Goal: Task Accomplishment & Management: Complete application form

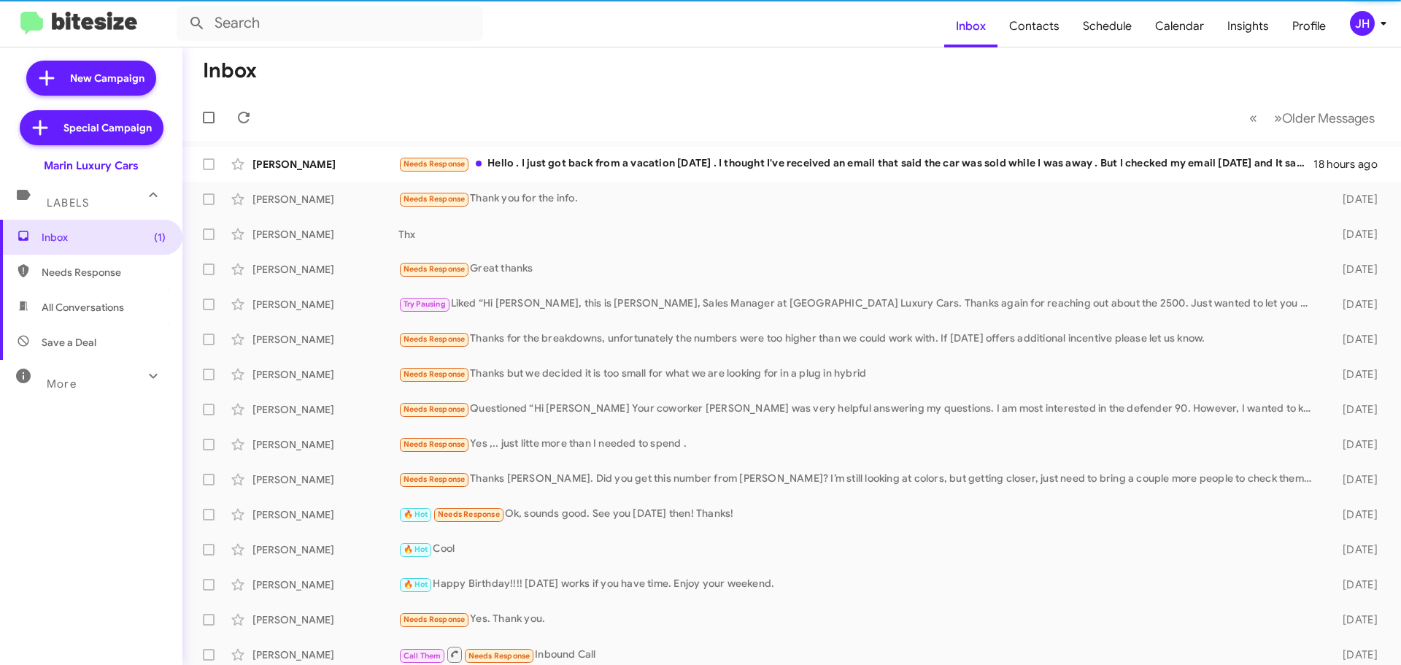
click at [1355, 24] on div "JH" at bounding box center [1362, 23] width 25 height 25
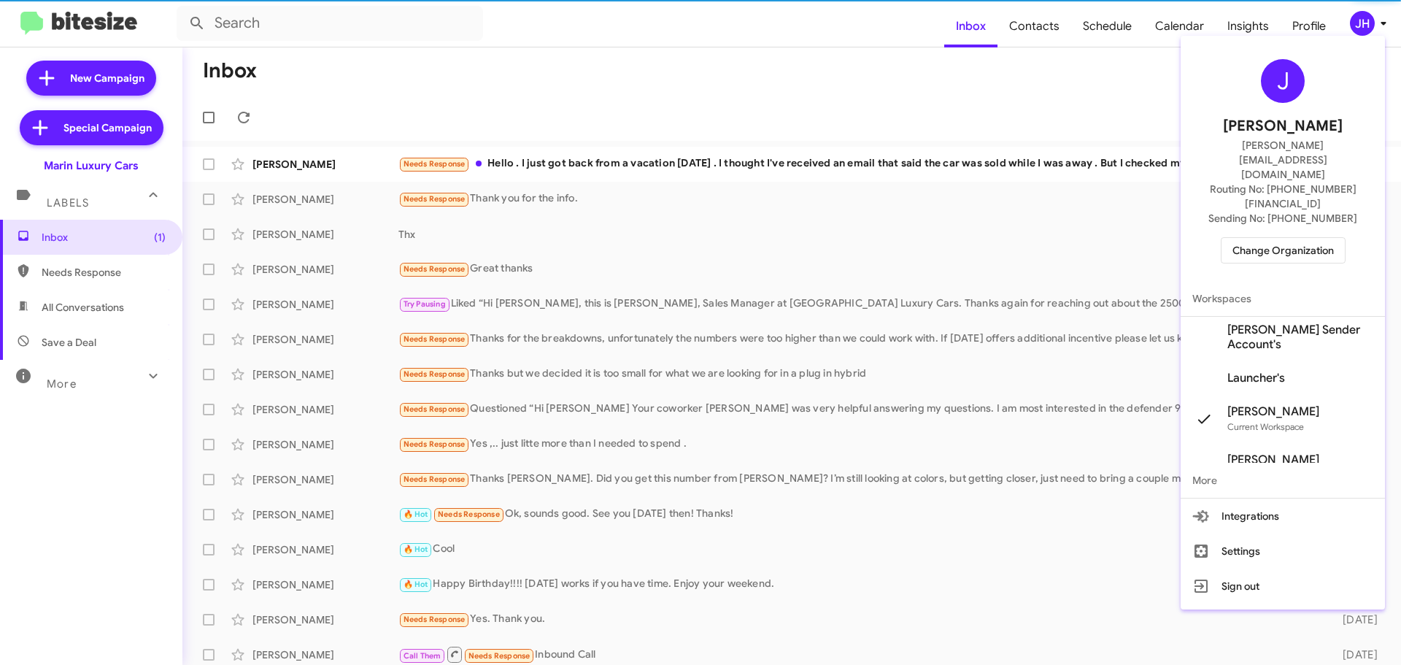
click at [1271, 238] on span "Change Organization" at bounding box center [1283, 250] width 101 height 25
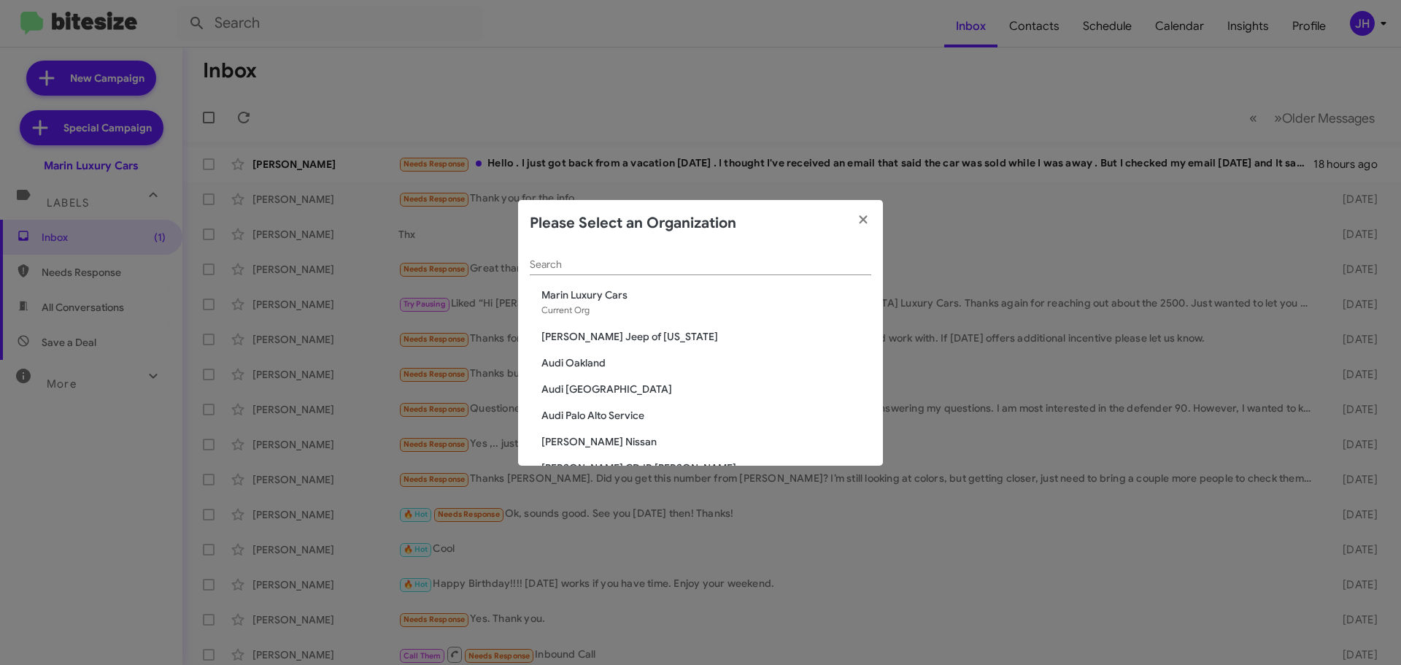
click at [594, 266] on input "Search" at bounding box center [701, 265] width 342 height 12
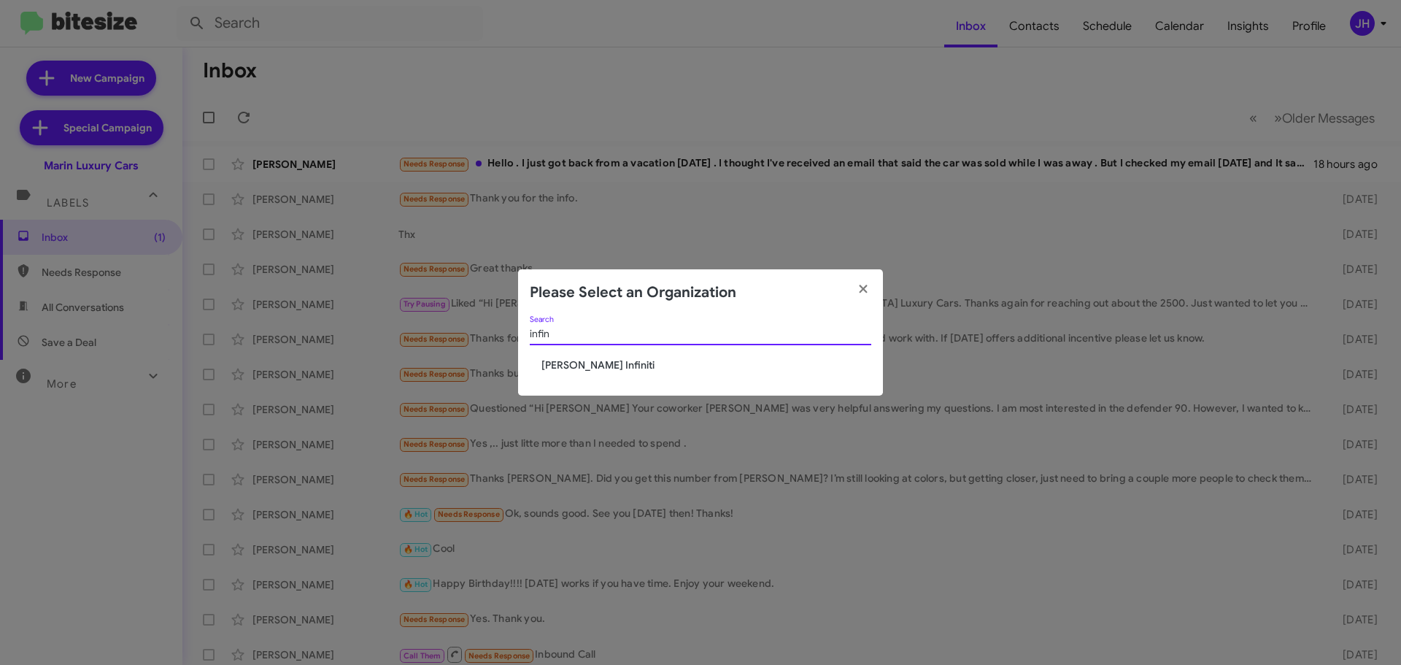
type input "infin"
click at [576, 366] on span "Ed Hicks Infiniti" at bounding box center [706, 365] width 330 height 15
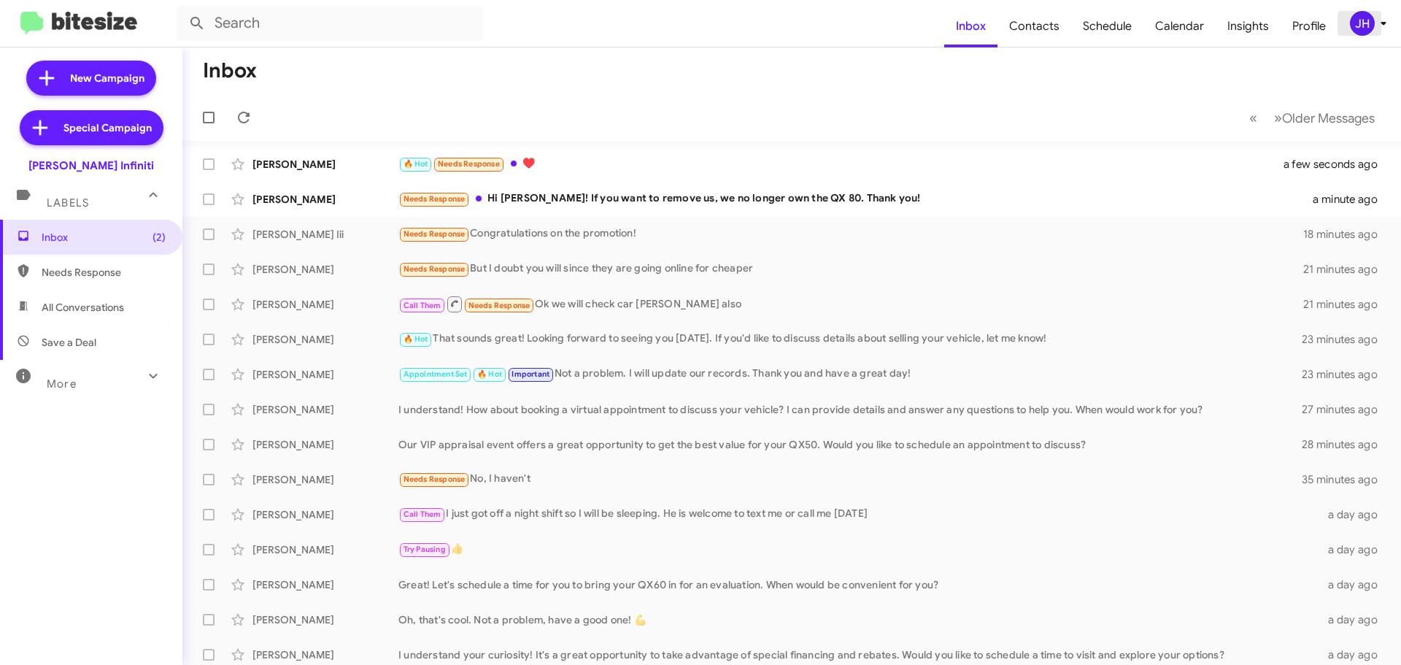
click at [1375, 31] on icon at bounding box center [1384, 24] width 18 height 18
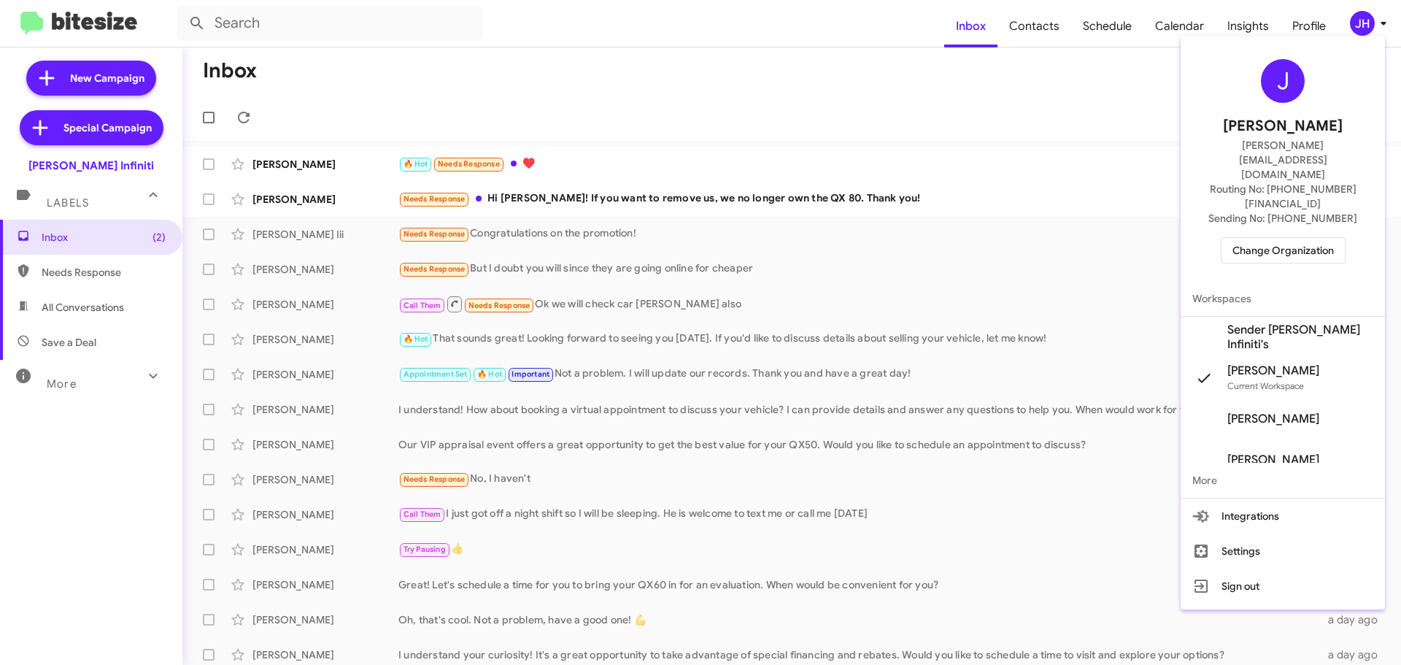
click at [1309, 323] on span "Sender Ed Hicks Infiniti's" at bounding box center [1300, 337] width 146 height 29
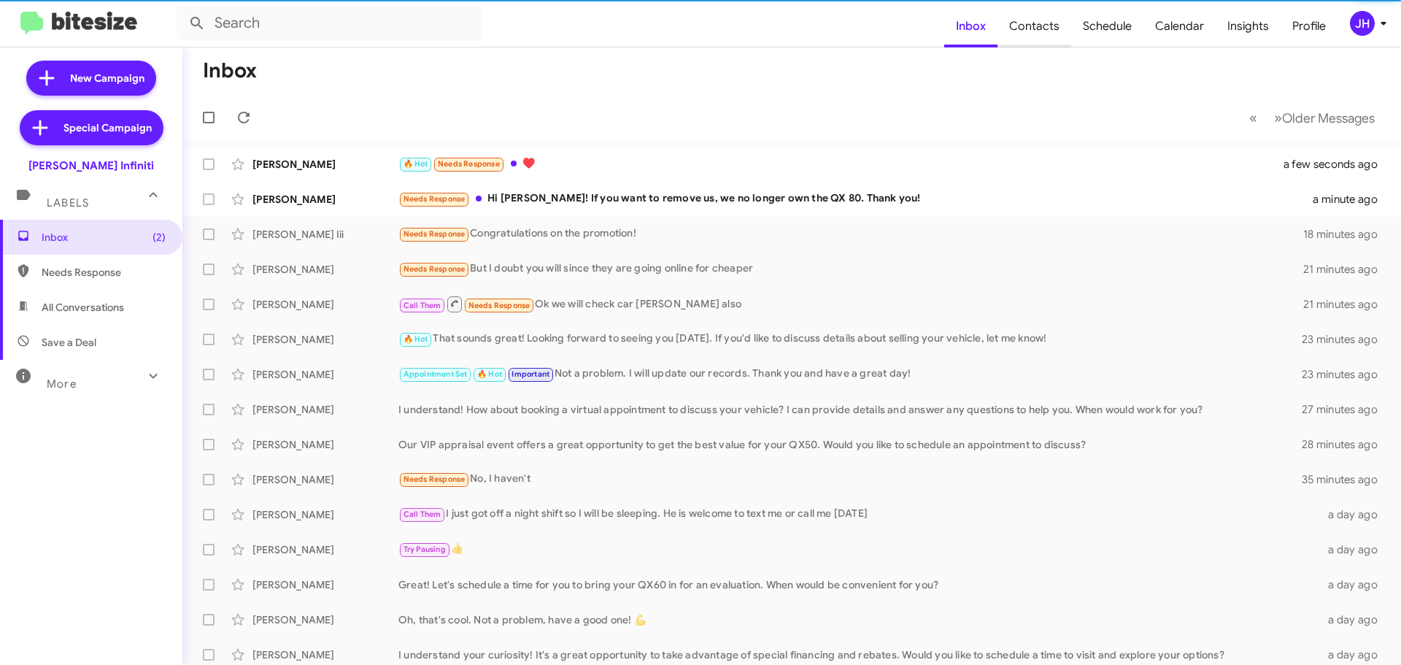
click at [1044, 33] on span "Contacts" at bounding box center [1035, 26] width 74 height 42
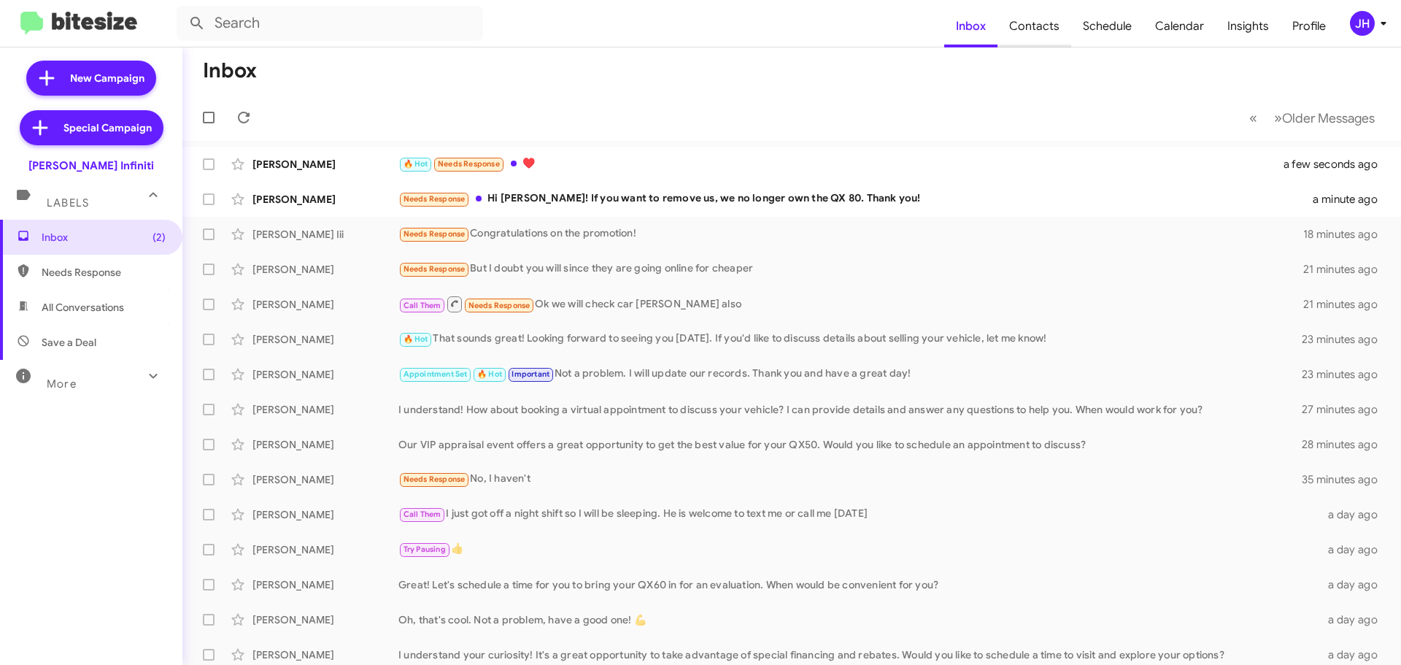
type input "in:groups"
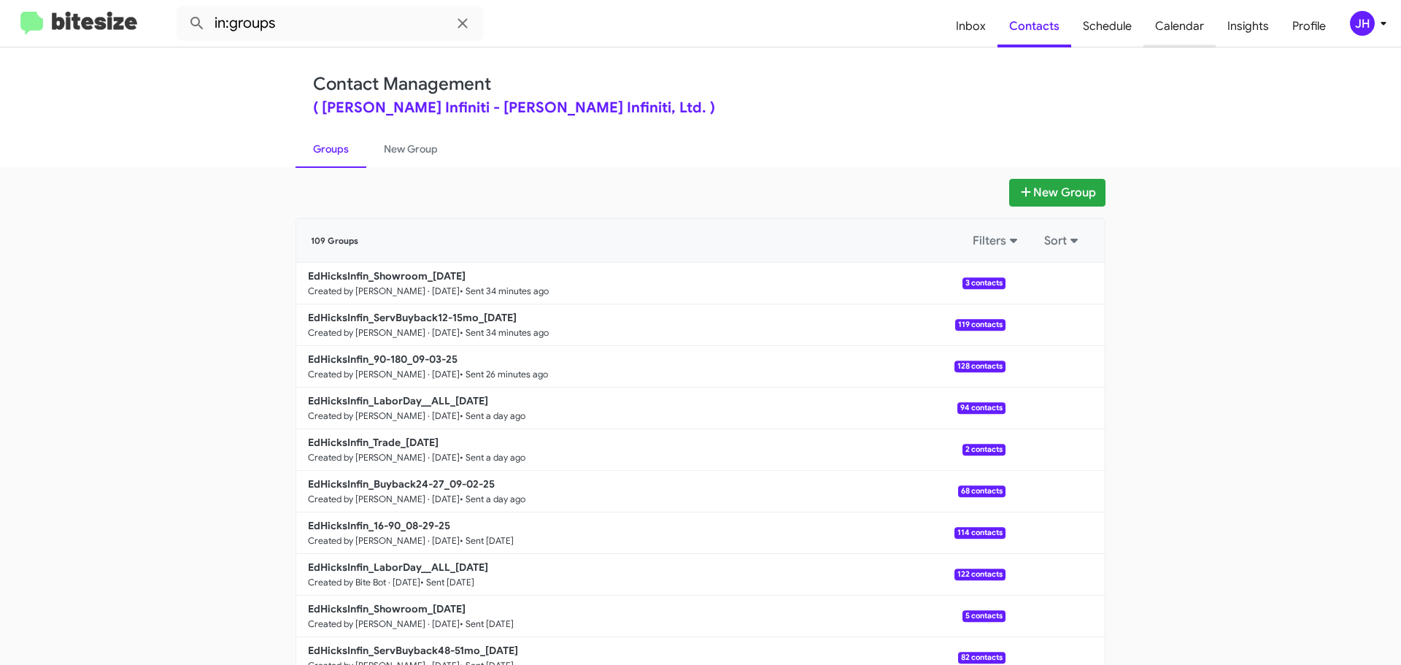
click at [1214, 26] on span "Calendar" at bounding box center [1180, 26] width 72 height 42
click at [1243, 25] on span "Insights" at bounding box center [1248, 26] width 65 height 42
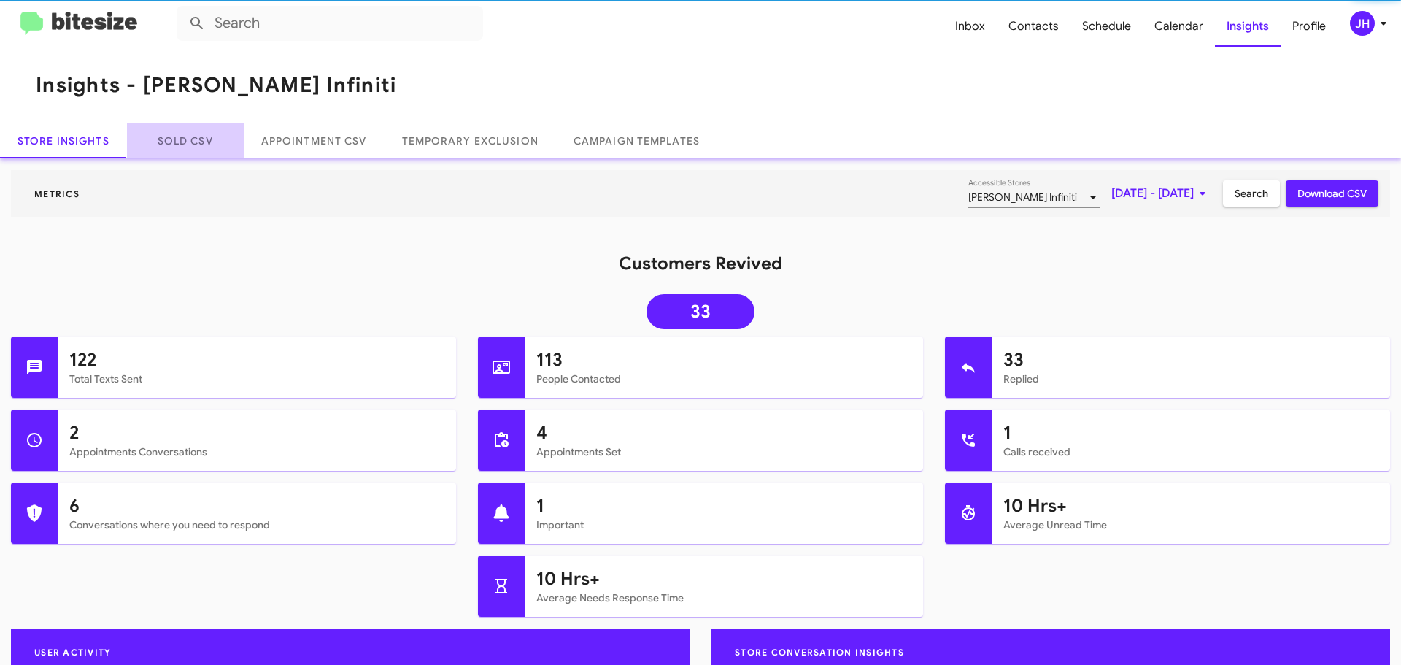
click at [216, 135] on link "Sold CSV" at bounding box center [185, 140] width 117 height 35
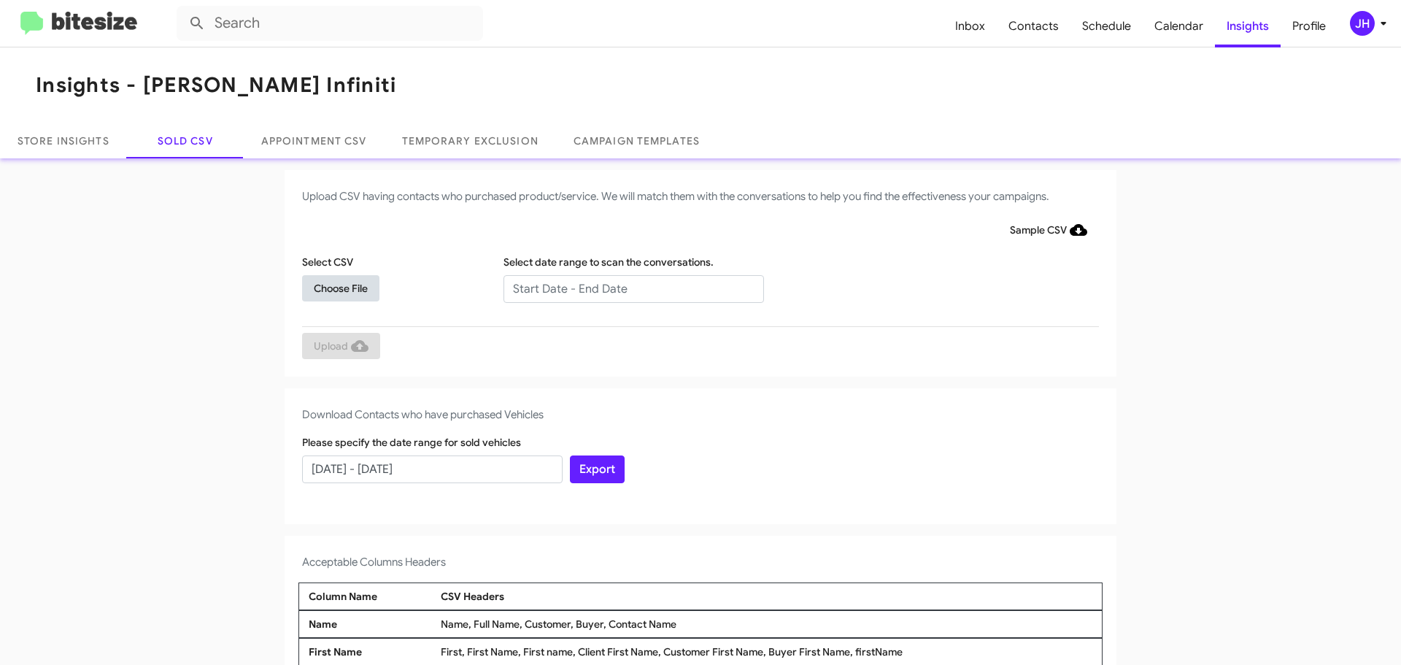
click at [344, 294] on span "Choose File" at bounding box center [341, 288] width 54 height 26
click at [319, 288] on span "Choose File" at bounding box center [341, 288] width 54 height 26
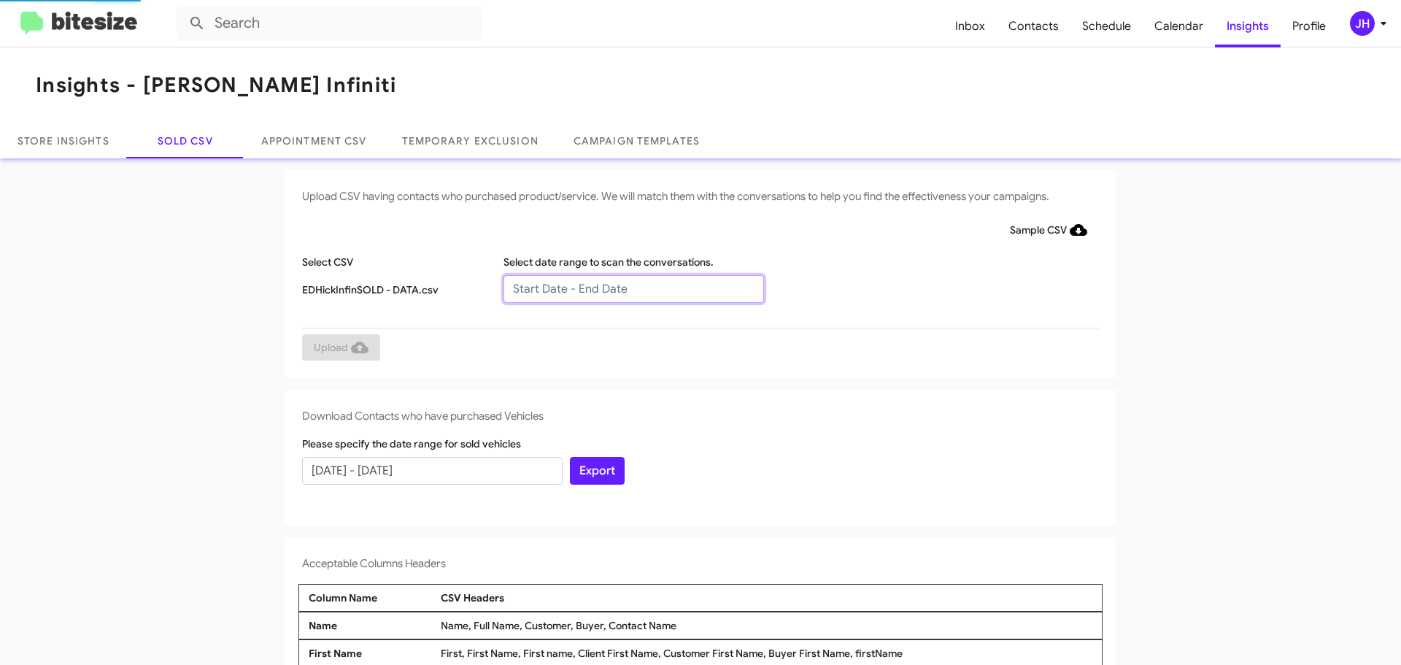
click at [544, 289] on input "text" at bounding box center [634, 289] width 261 height 28
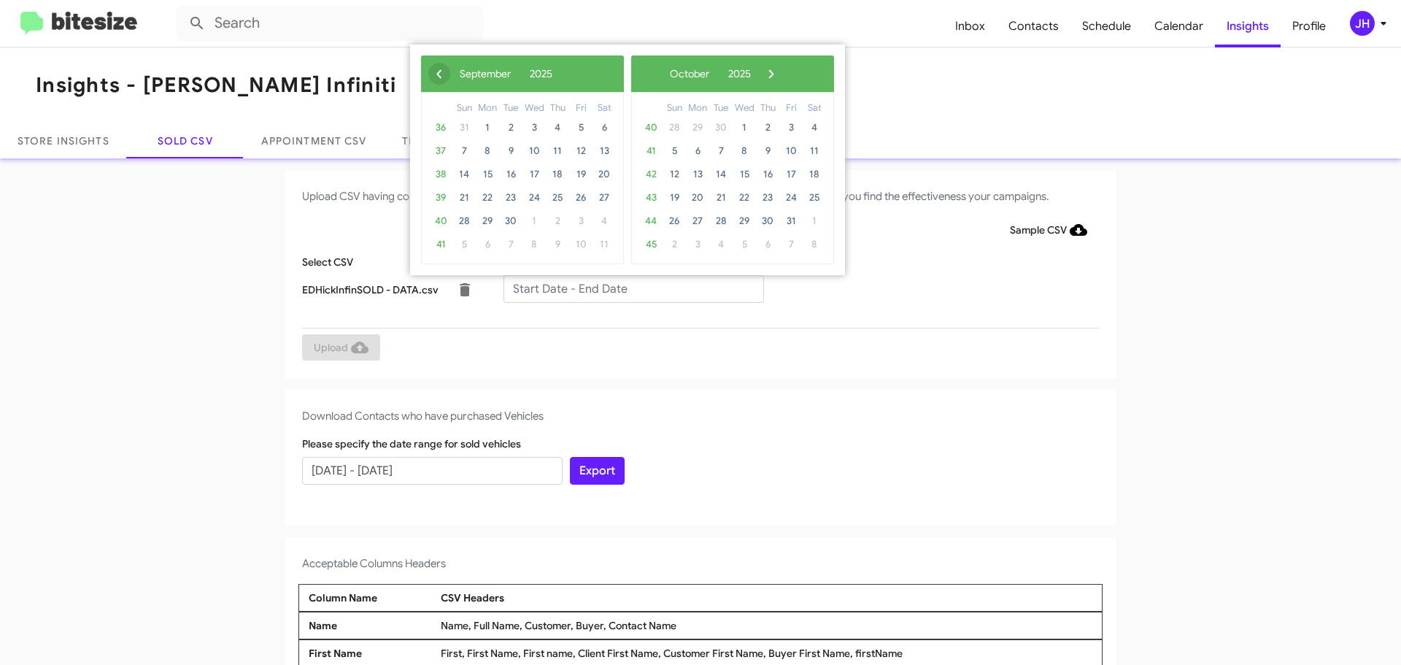
click at [437, 76] on span "‹" at bounding box center [439, 74] width 22 height 22
click at [578, 128] on span "1" at bounding box center [580, 127] width 23 height 23
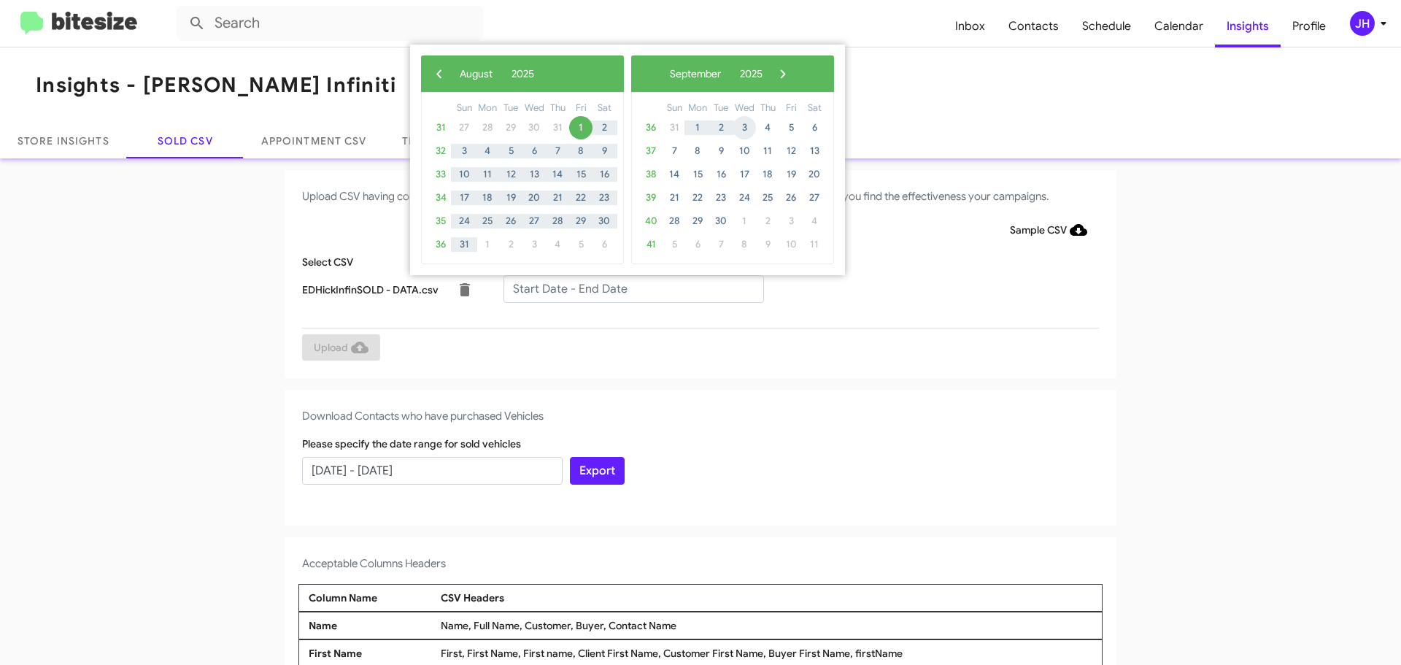
click at [739, 128] on span "3" at bounding box center [744, 127] width 23 height 23
type input "08/01/2025 - 09/03/2025"
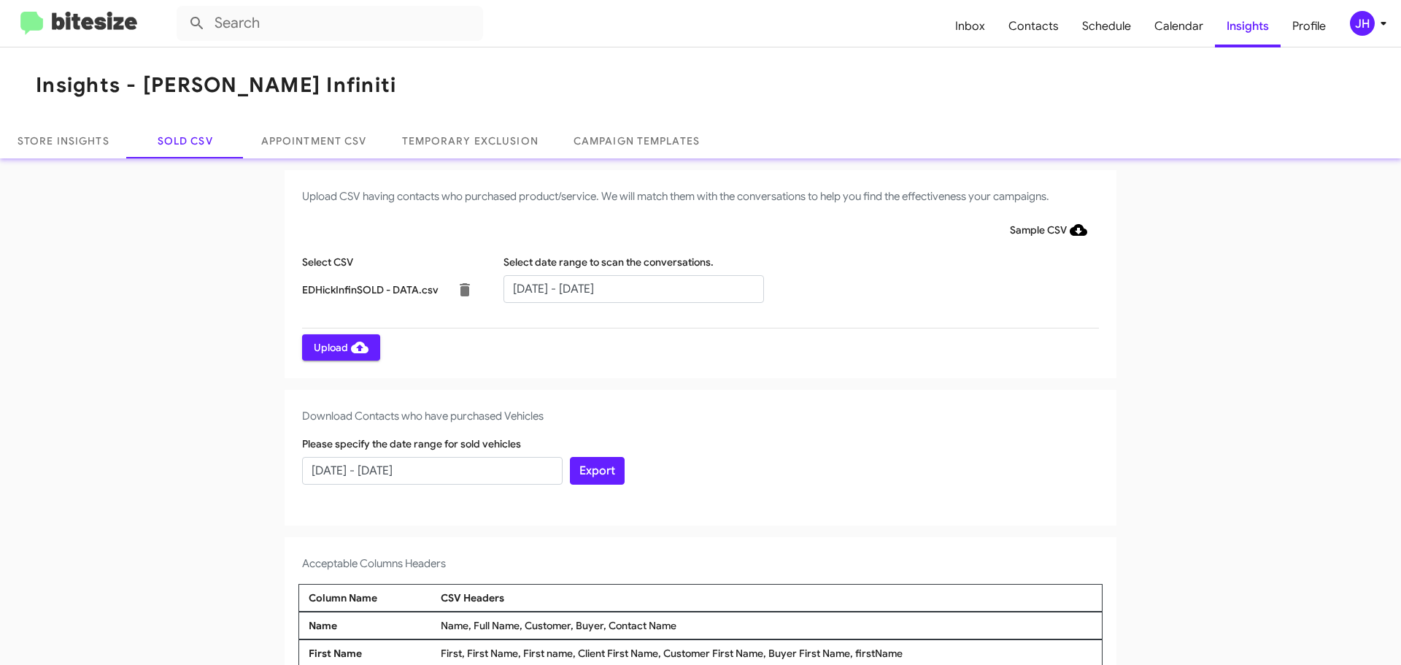
click at [341, 350] on span "Upload" at bounding box center [341, 347] width 55 height 26
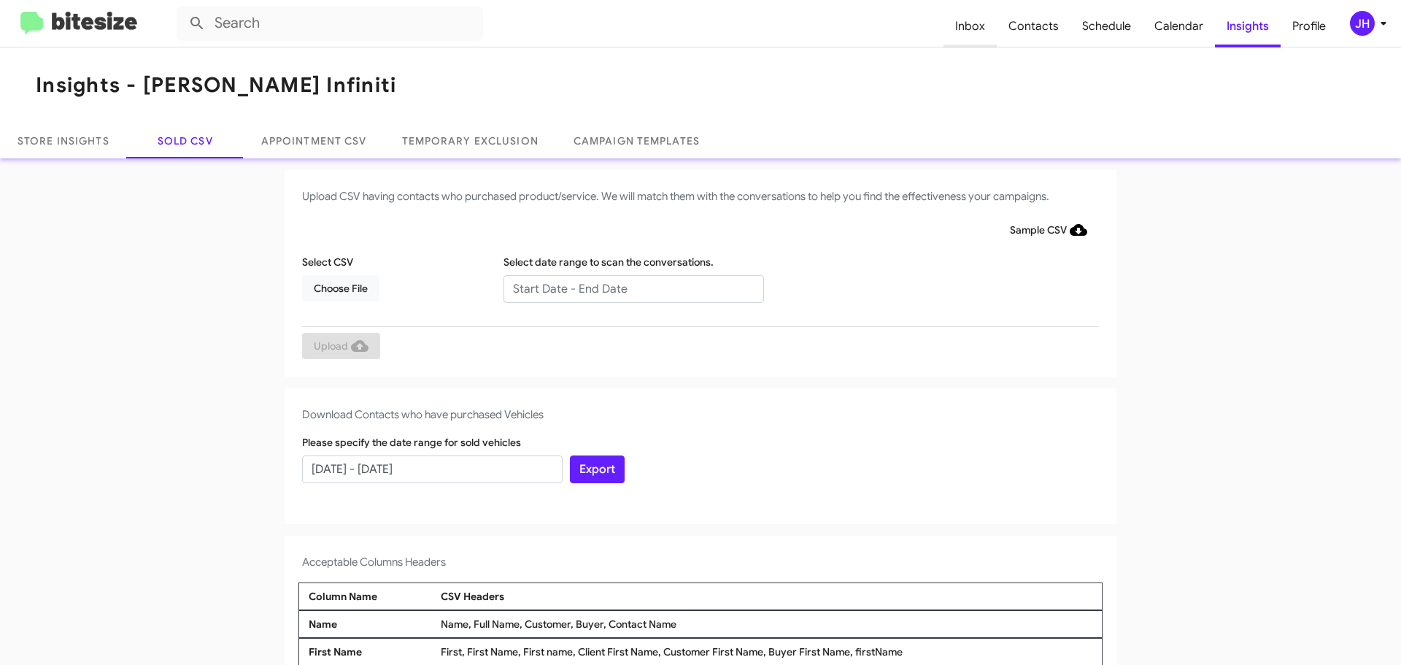
click at [986, 26] on span "Inbox" at bounding box center [970, 26] width 53 height 42
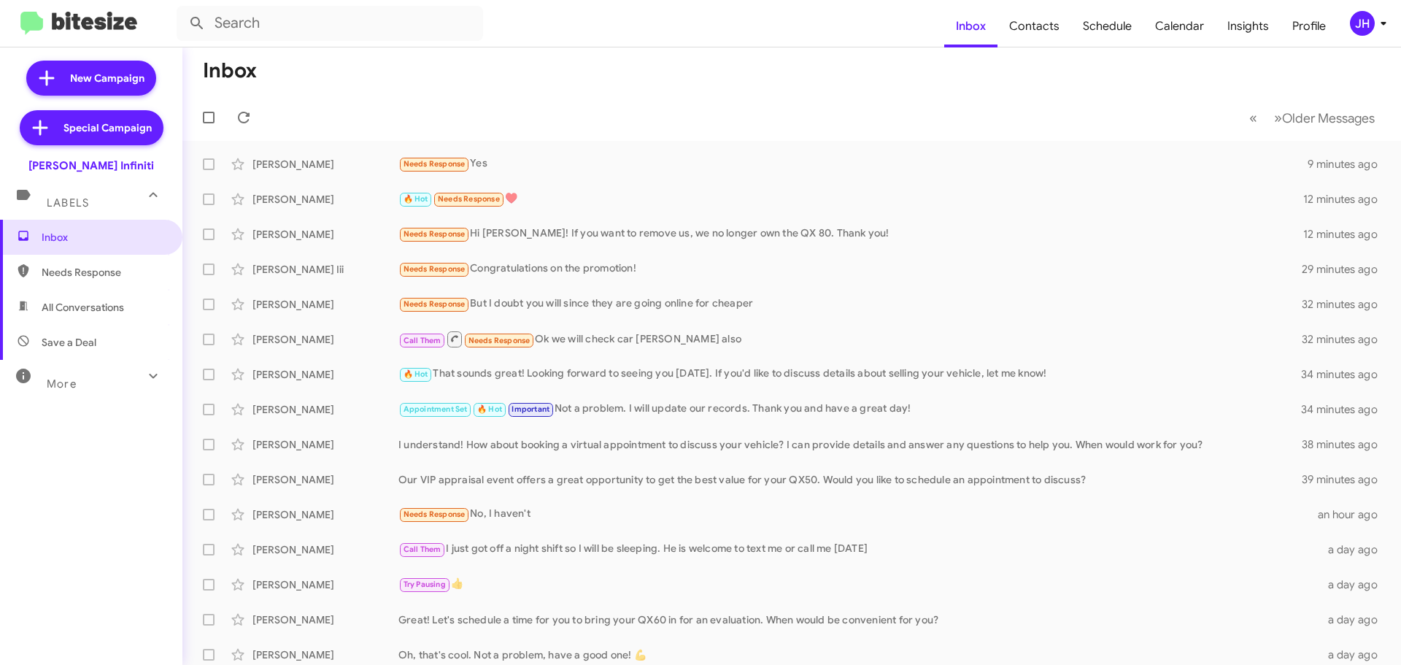
click at [1379, 34] on span "JH" at bounding box center [1371, 23] width 44 height 25
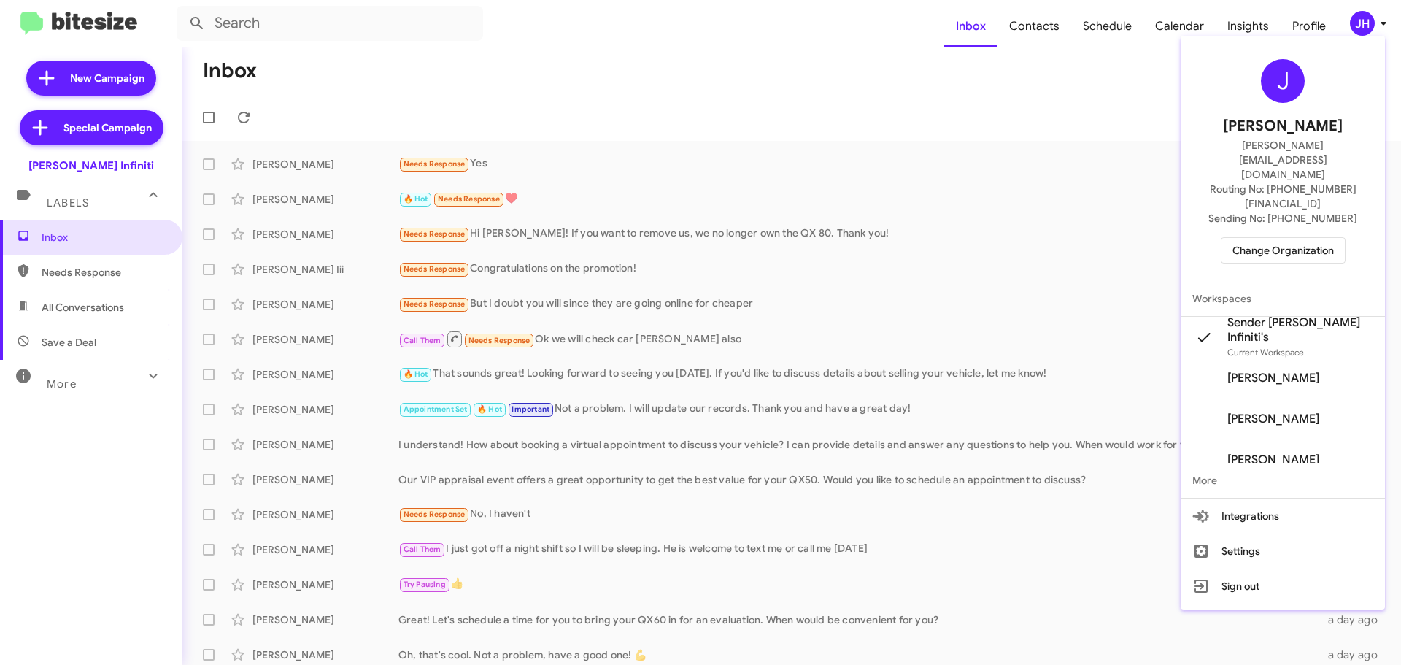
click at [1299, 238] on span "Change Organization" at bounding box center [1283, 250] width 101 height 25
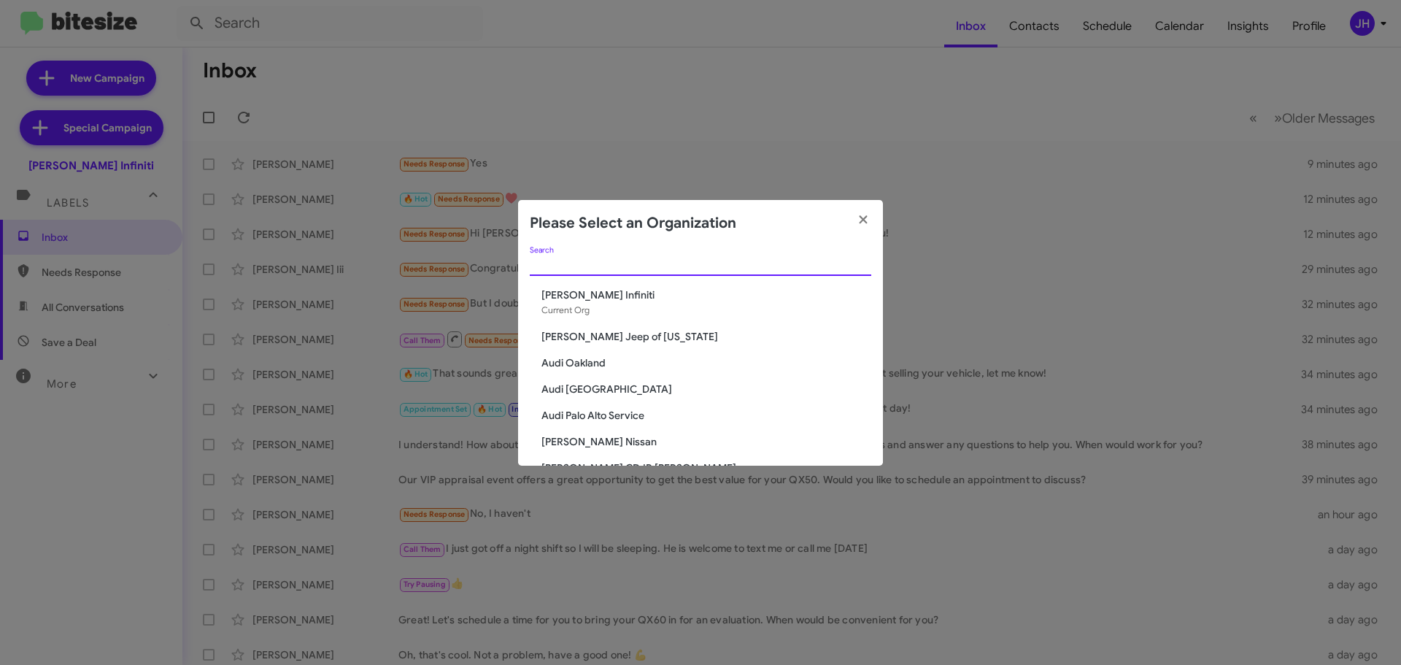
click at [629, 266] on input "Search" at bounding box center [701, 265] width 342 height 12
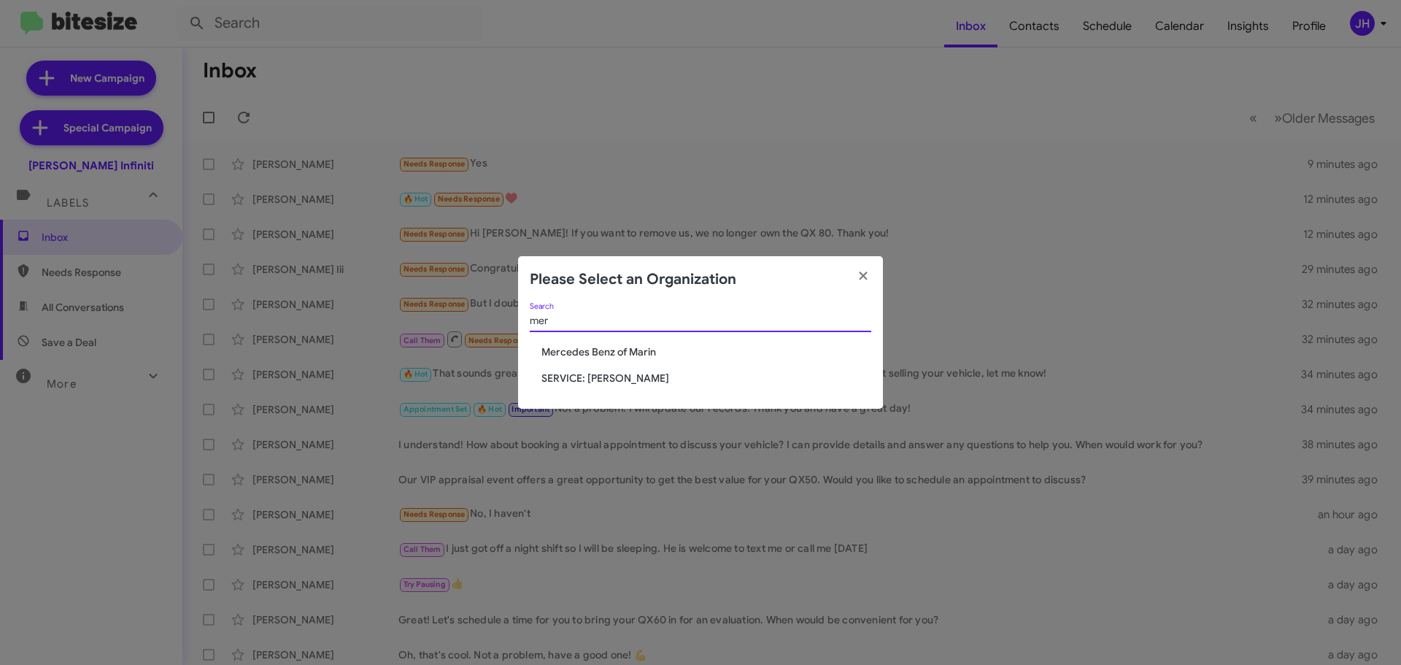
type input "mer"
click at [628, 377] on span "SERVICE: [PERSON_NAME]" at bounding box center [706, 378] width 330 height 15
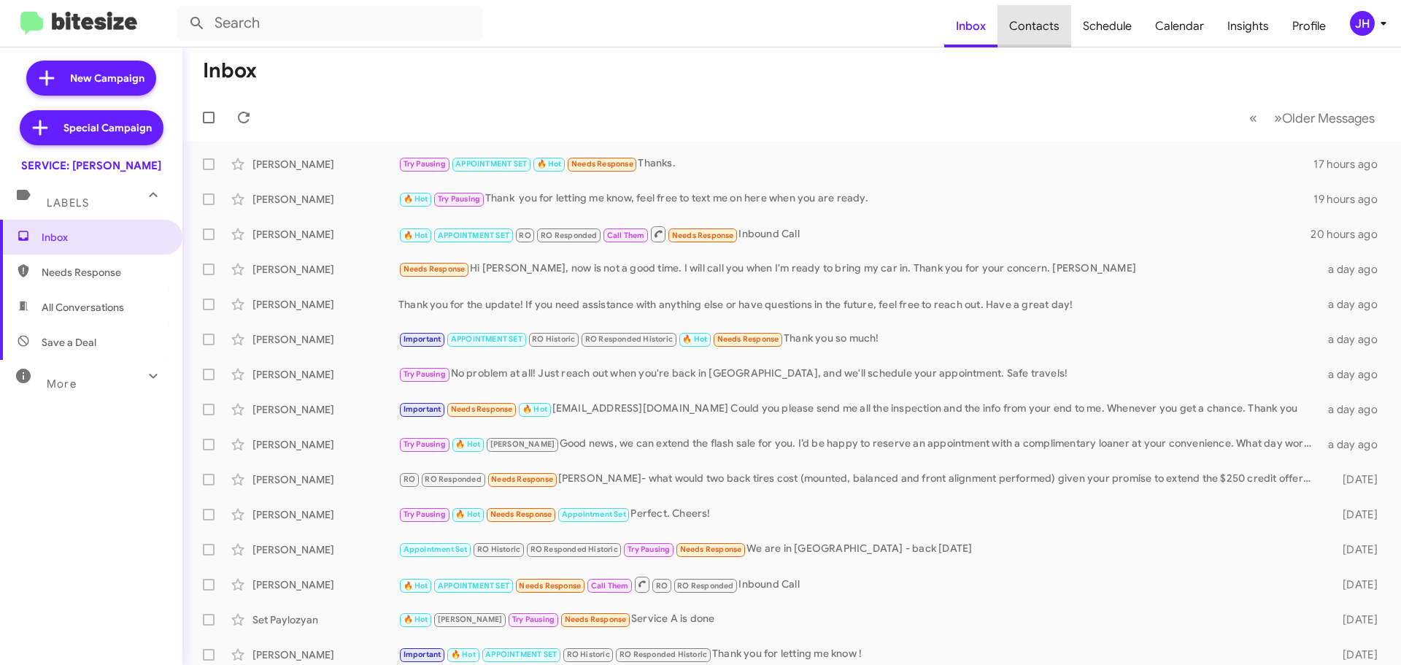
click at [1045, 36] on span "Contacts" at bounding box center [1035, 26] width 74 height 42
type input "in:groups"
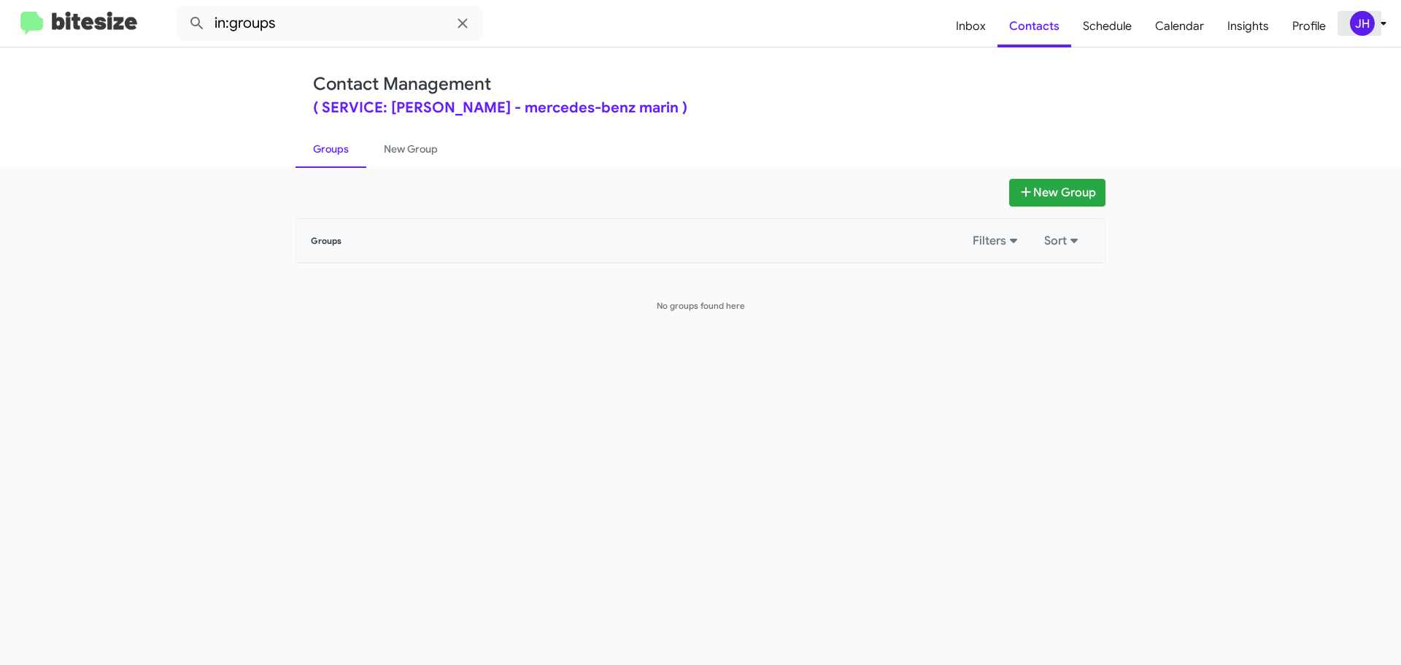
click at [1368, 20] on div "JH" at bounding box center [1362, 23] width 25 height 25
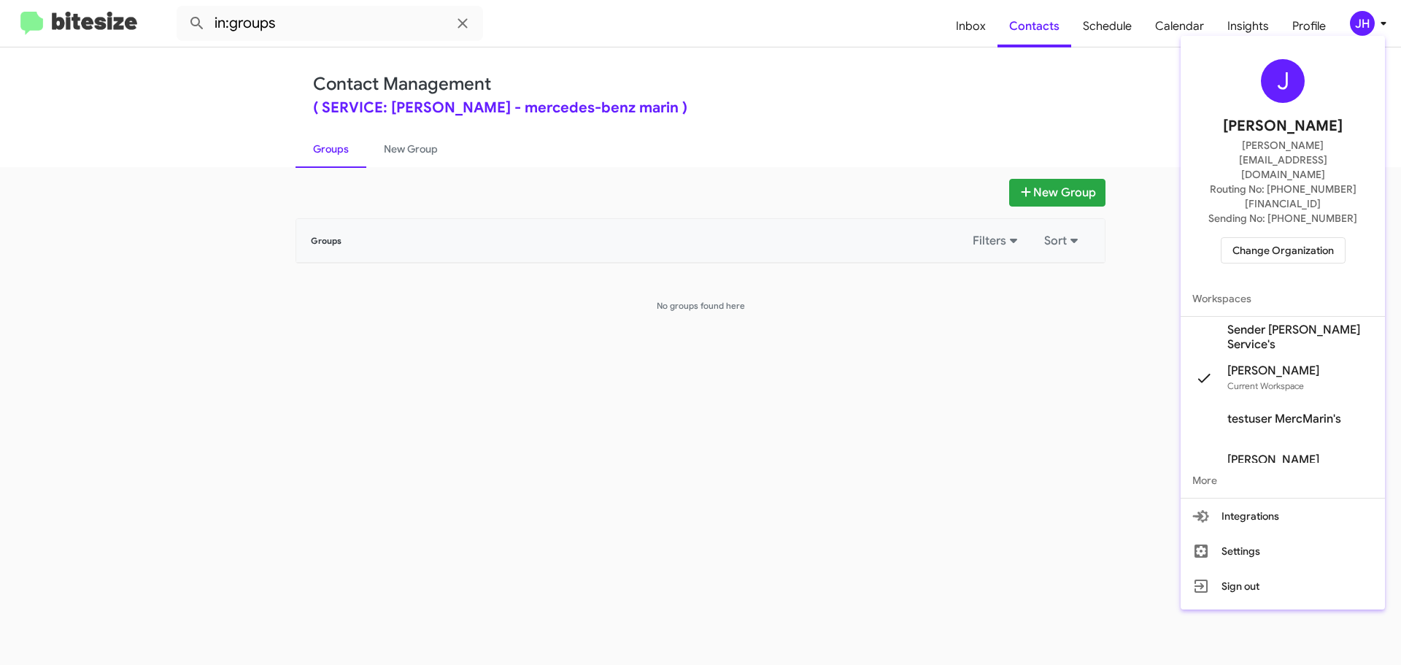
click at [1284, 323] on span "Sender Mercedes Marin Service's" at bounding box center [1300, 337] width 146 height 29
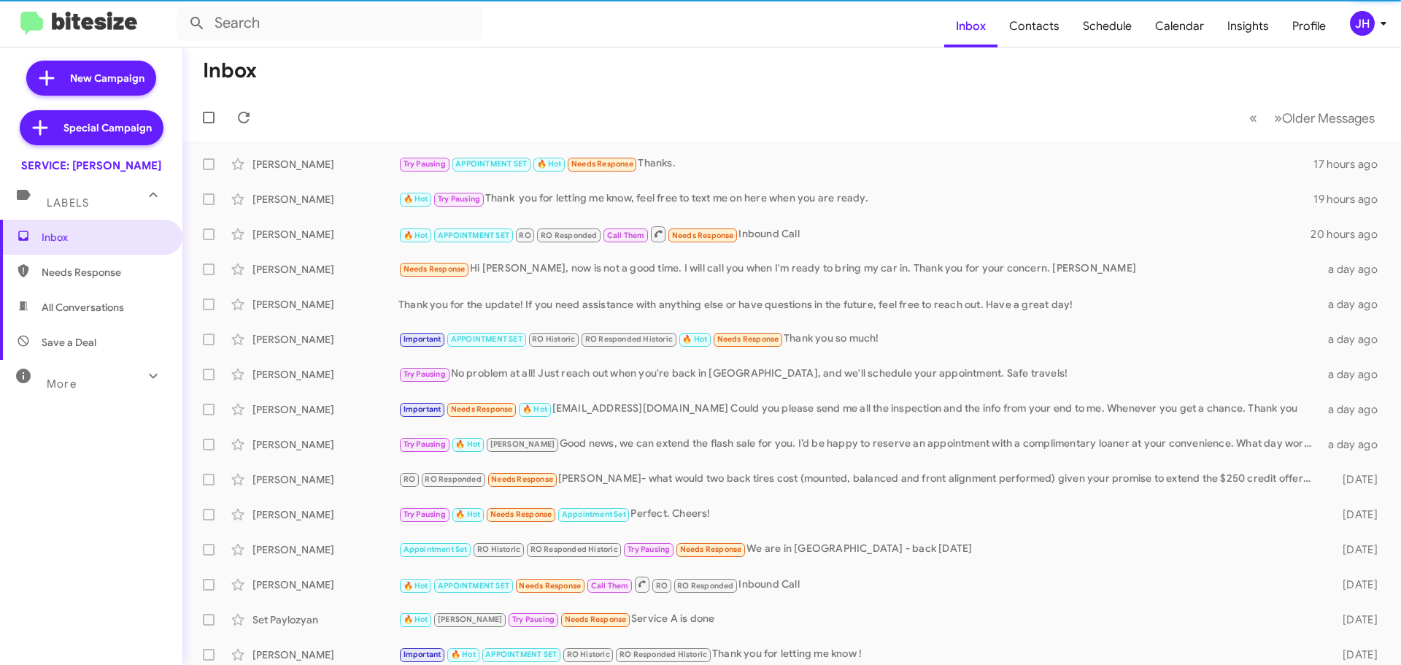
click at [1039, 20] on span "Contacts" at bounding box center [1035, 26] width 74 height 42
type input "in:groups"
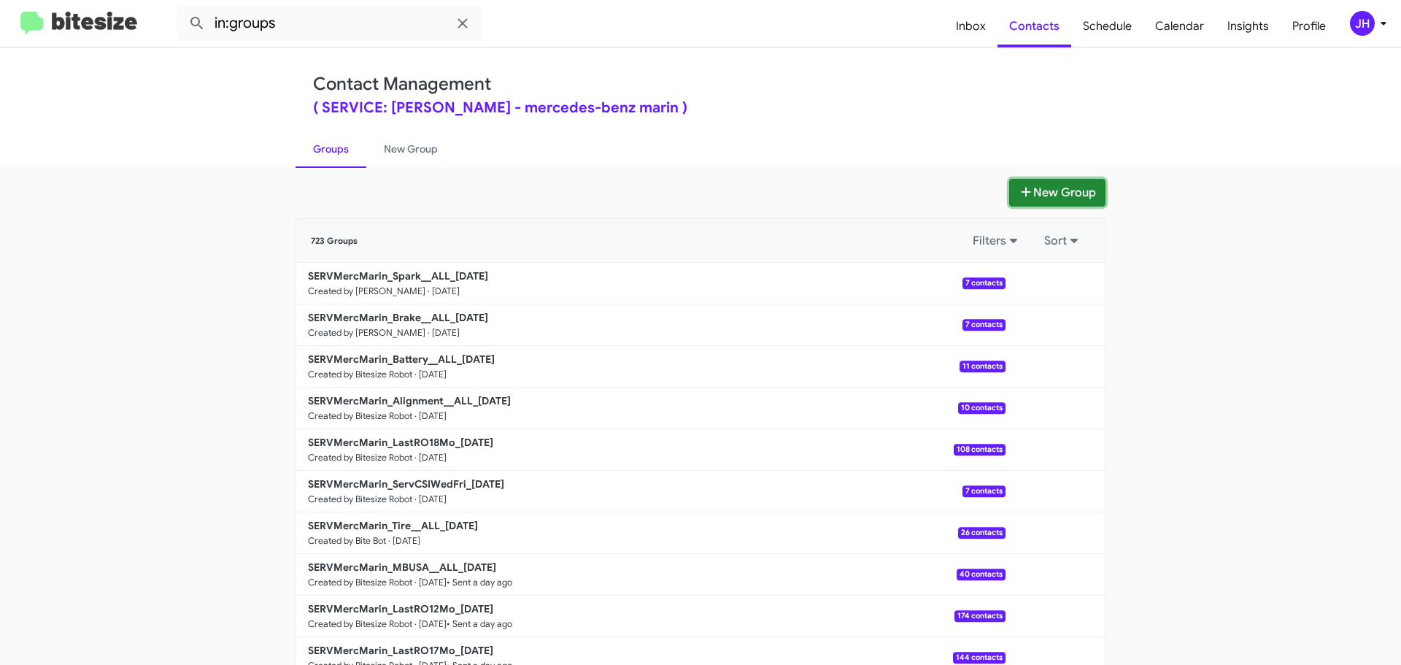
click at [1043, 197] on button "New Group" at bounding box center [1057, 193] width 96 height 28
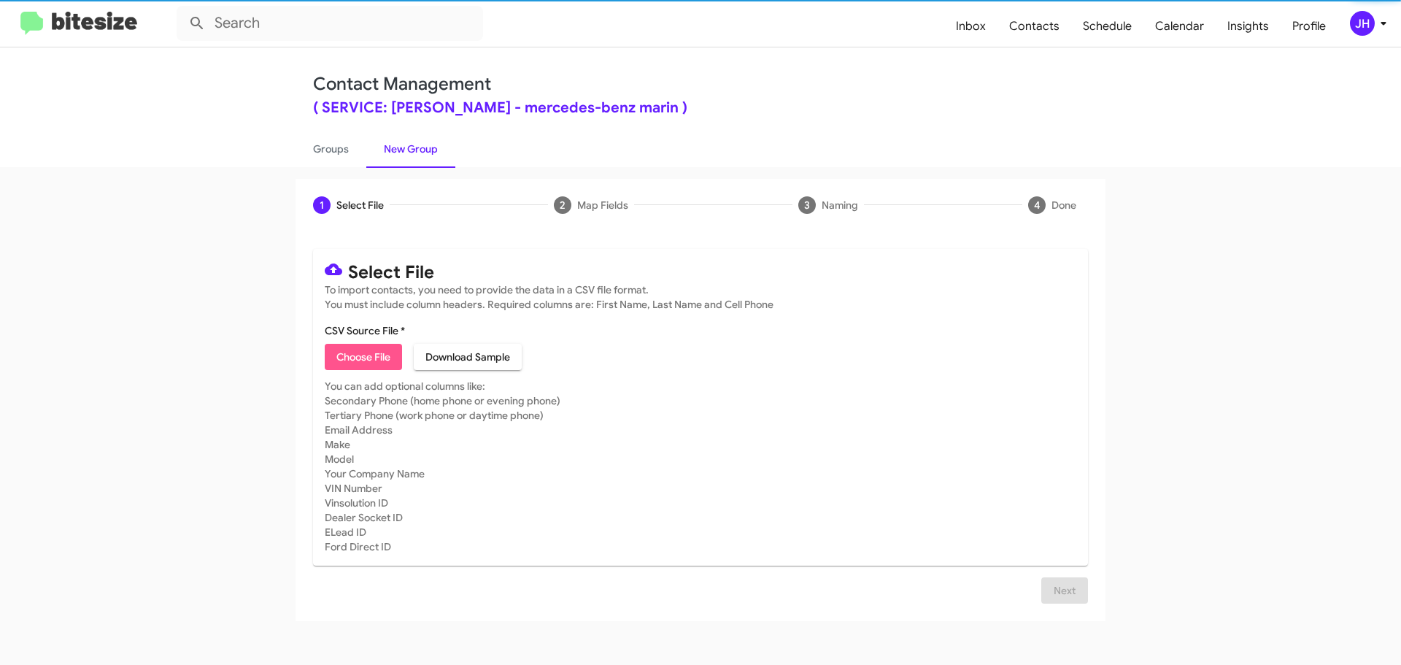
click at [384, 358] on span "Choose File" at bounding box center [363, 357] width 54 height 26
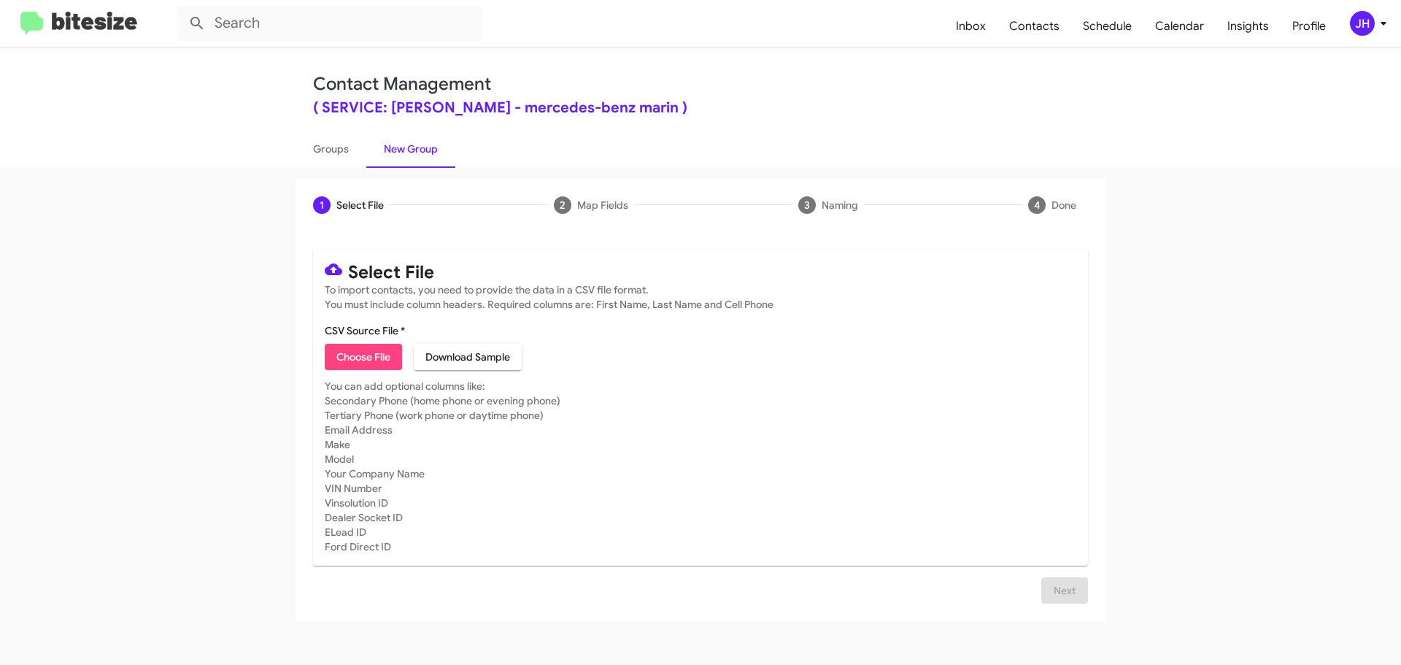
type input "AUGUST MBUSA VIN 08"
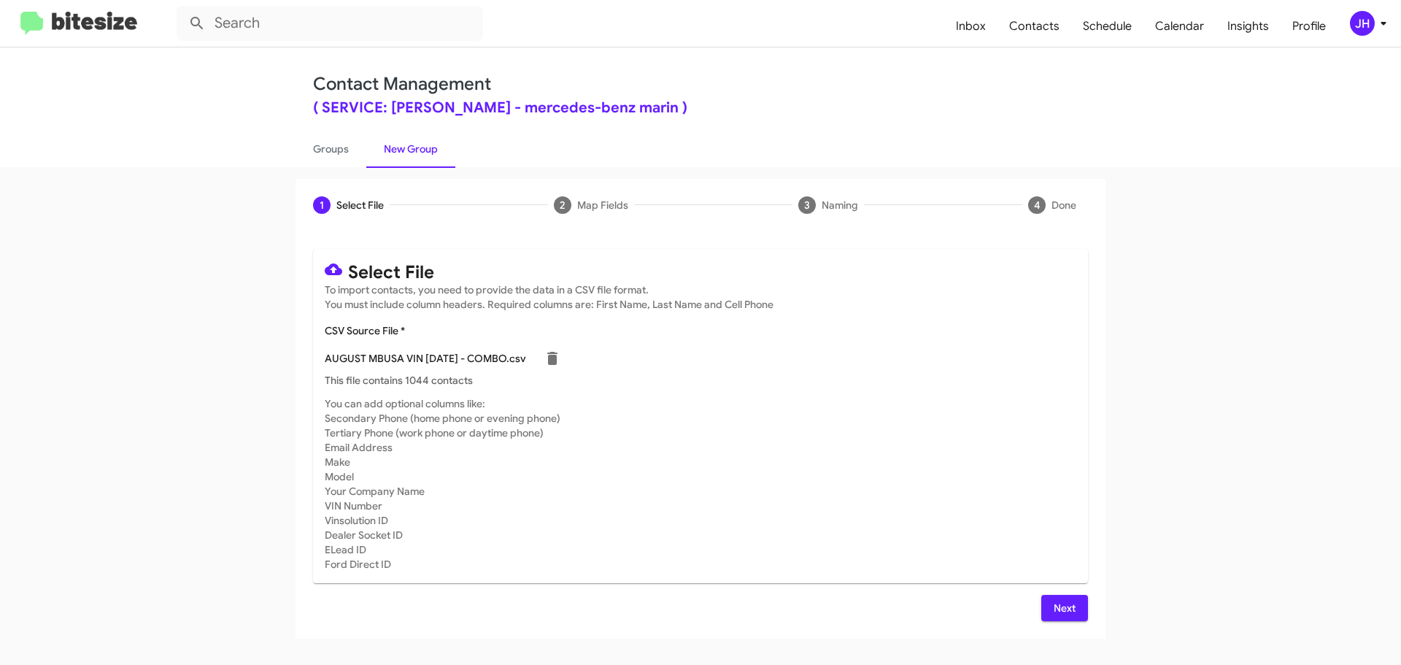
click at [1067, 613] on span "Next" at bounding box center [1064, 608] width 23 height 26
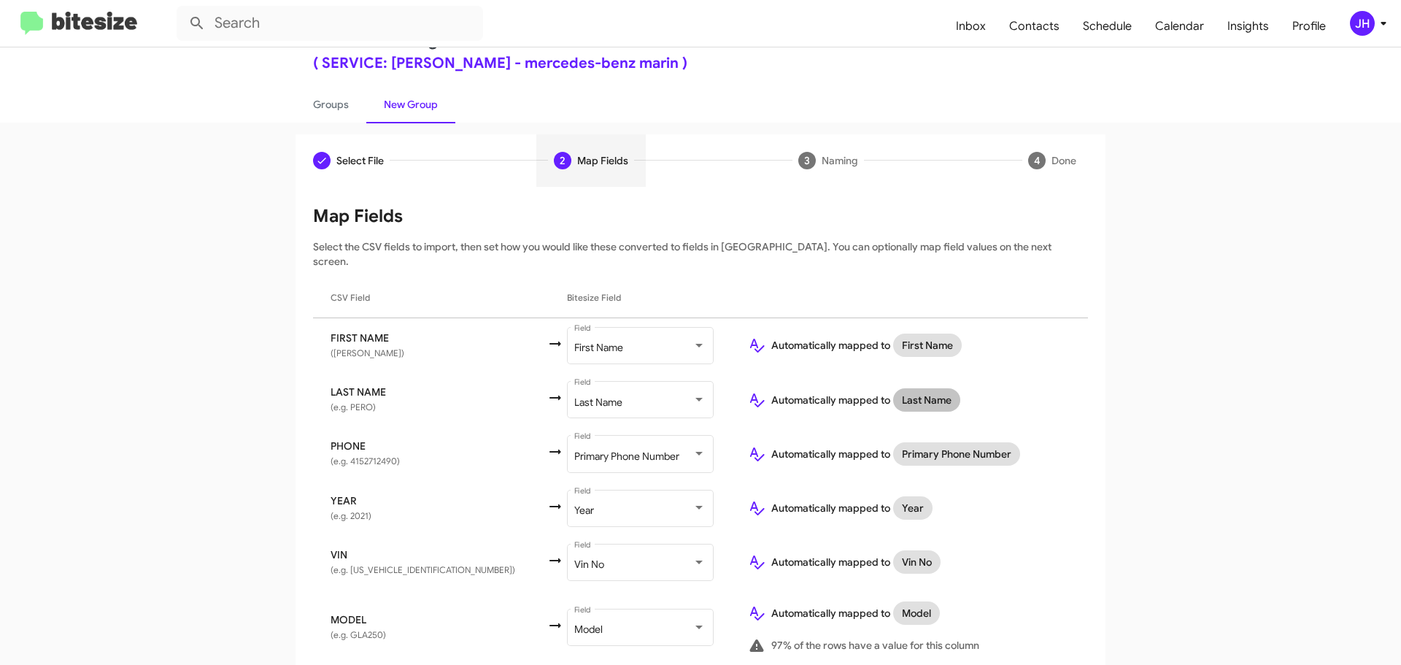
scroll to position [140, 0]
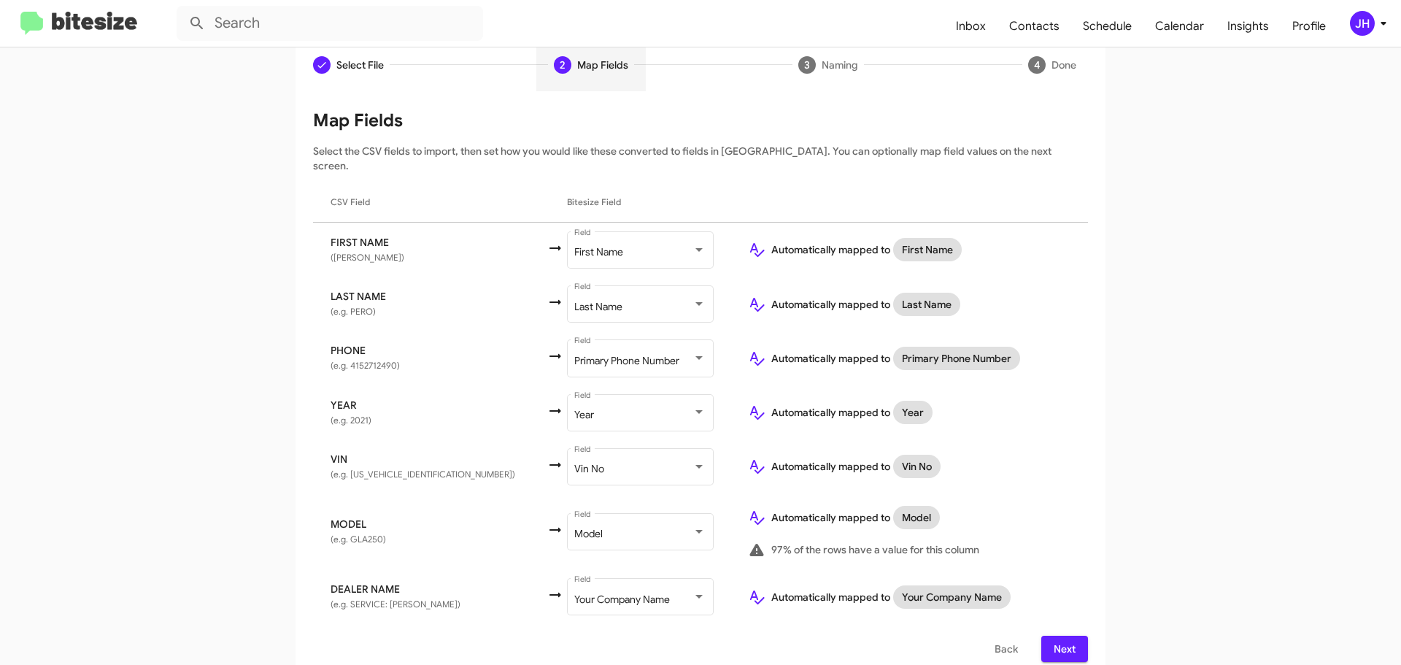
click at [1064, 636] on span "Next" at bounding box center [1064, 649] width 23 height 26
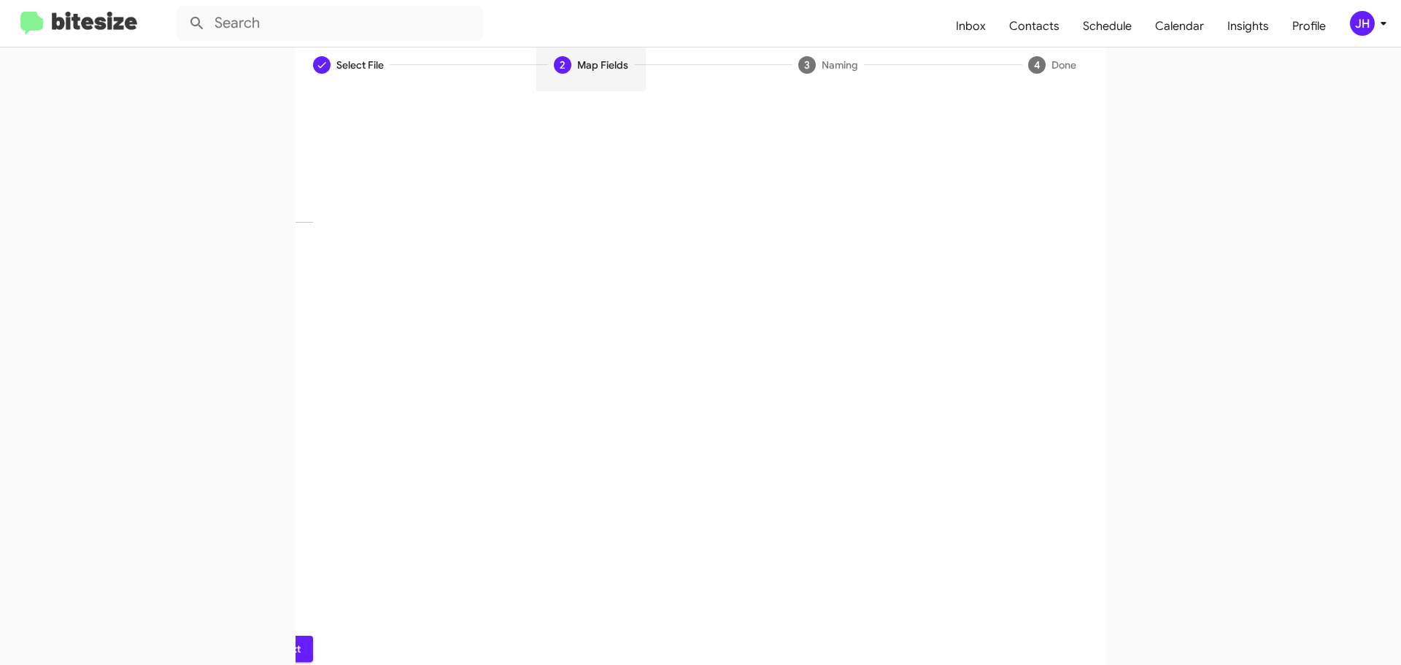
scroll to position [0, 0]
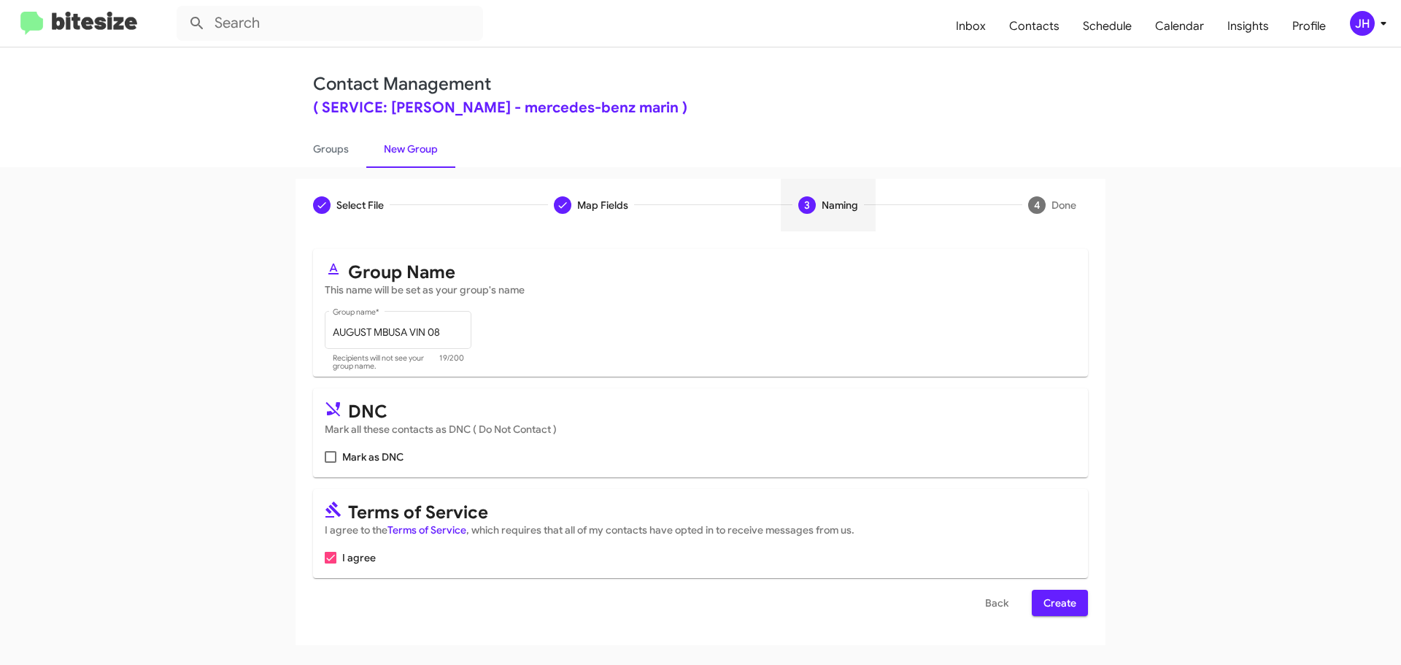
click at [1058, 602] on span "Create" at bounding box center [1060, 603] width 33 height 26
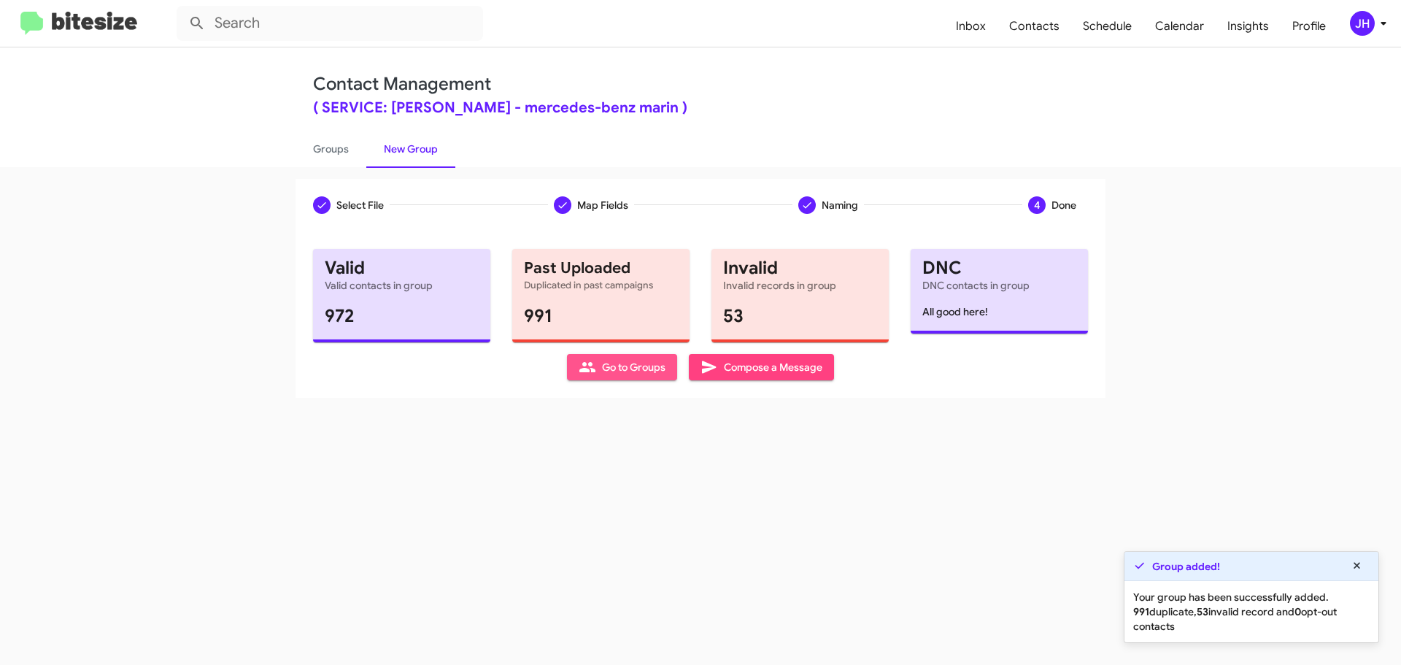
click at [612, 360] on span "Go to Groups" at bounding box center [622, 367] width 87 height 26
type input "in:groups"
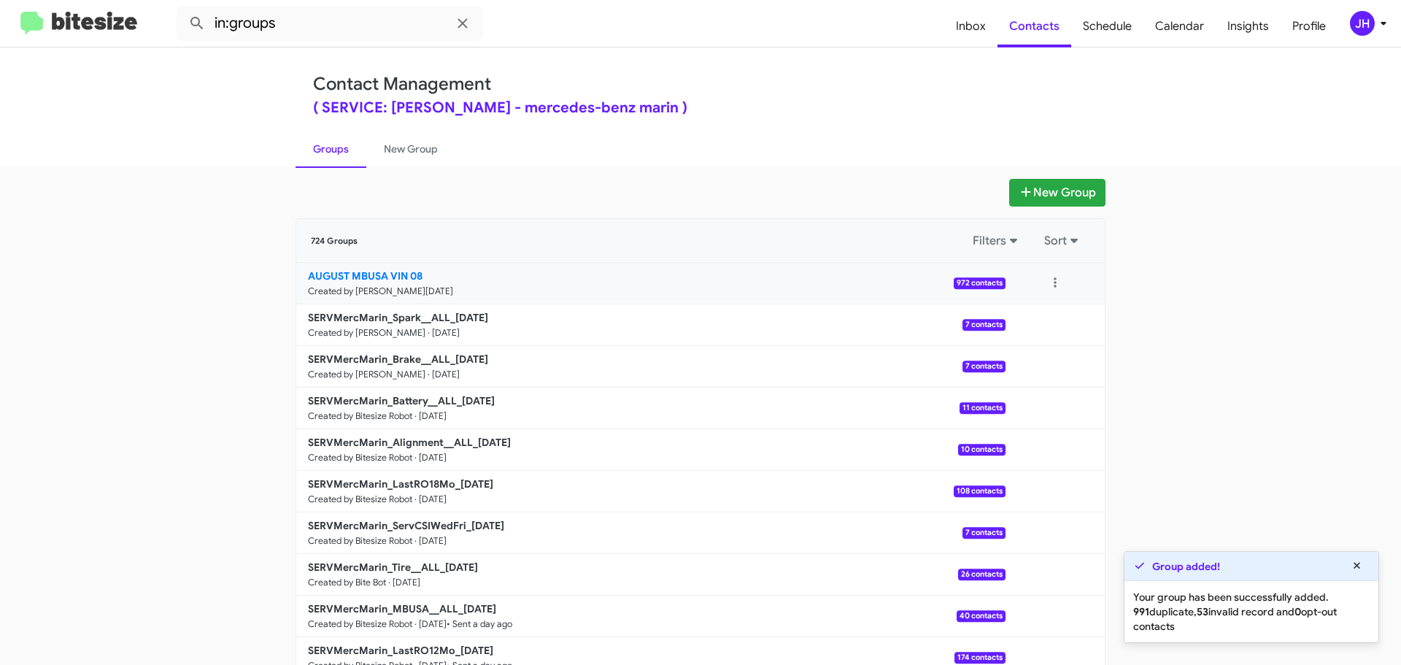
click at [628, 296] on link "AUGUST MBUSA VIN 08 Created by [PERSON_NAME][DATE] 972 contacts" at bounding box center [650, 284] width 709 height 42
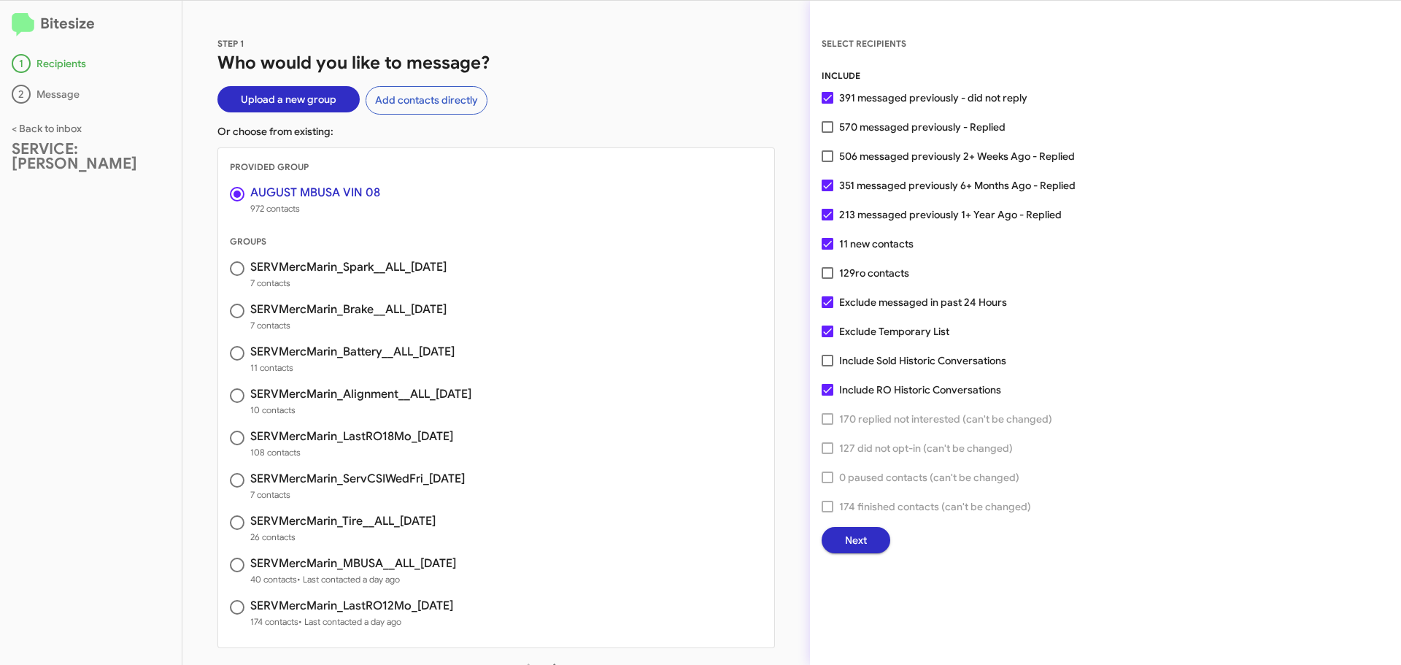
click at [826, 185] on span at bounding box center [828, 186] width 12 height 12
click at [827, 191] on input "351 messaged previously 6+ Months Ago - Replied" at bounding box center [827, 191] width 1 height 1
checkbox input "false"
click at [825, 217] on span at bounding box center [828, 215] width 12 height 12
click at [827, 220] on input "213 messaged previously 1+ Year Ago - Replied" at bounding box center [827, 220] width 1 height 1
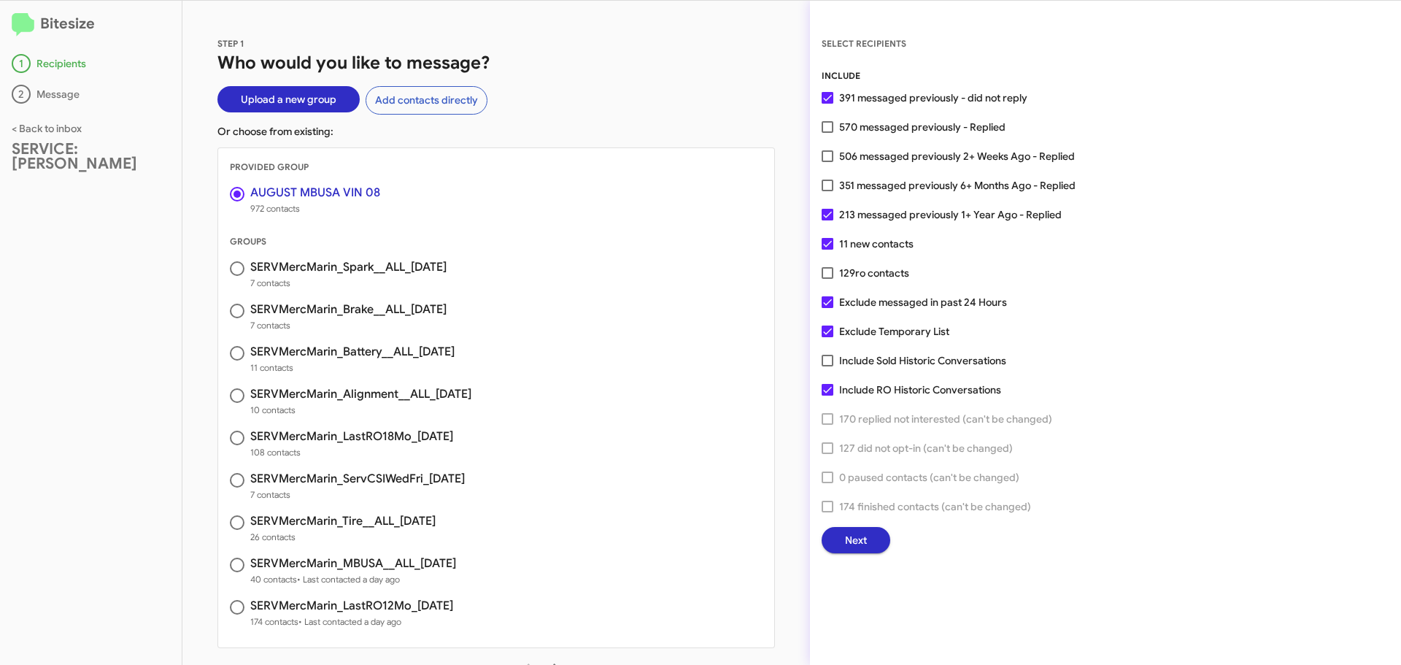
checkbox input "false"
click at [827, 246] on span at bounding box center [828, 244] width 12 height 12
click at [827, 250] on input "11 new contacts" at bounding box center [827, 250] width 1 height 1
checkbox input "false"
click at [825, 302] on span at bounding box center [828, 302] width 12 height 12
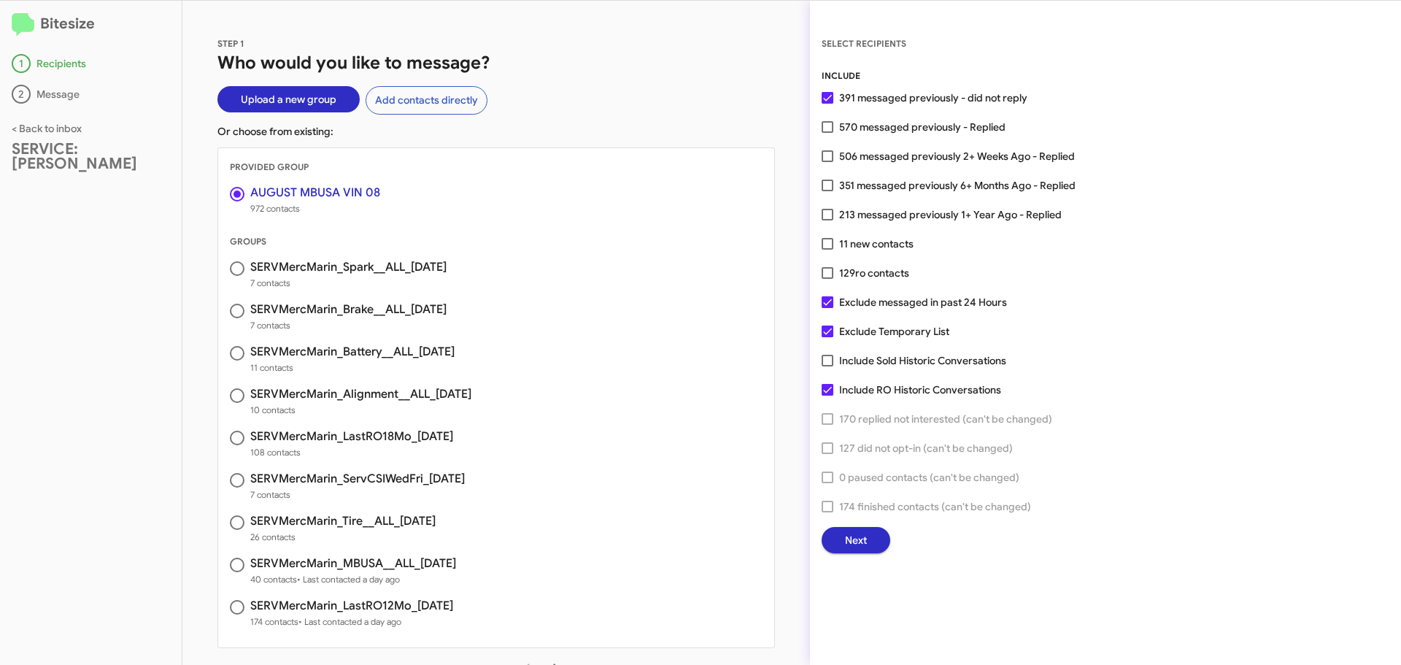
click at [827, 308] on input "Exclude messaged in past 24 Hours" at bounding box center [827, 308] width 1 height 1
click at [825, 302] on span at bounding box center [828, 302] width 12 height 12
click at [827, 308] on input "Exclude messaged in past 24 Hours" at bounding box center [827, 308] width 1 height 1
checkbox input "true"
